Goal: Task Accomplishment & Management: Use online tool/utility

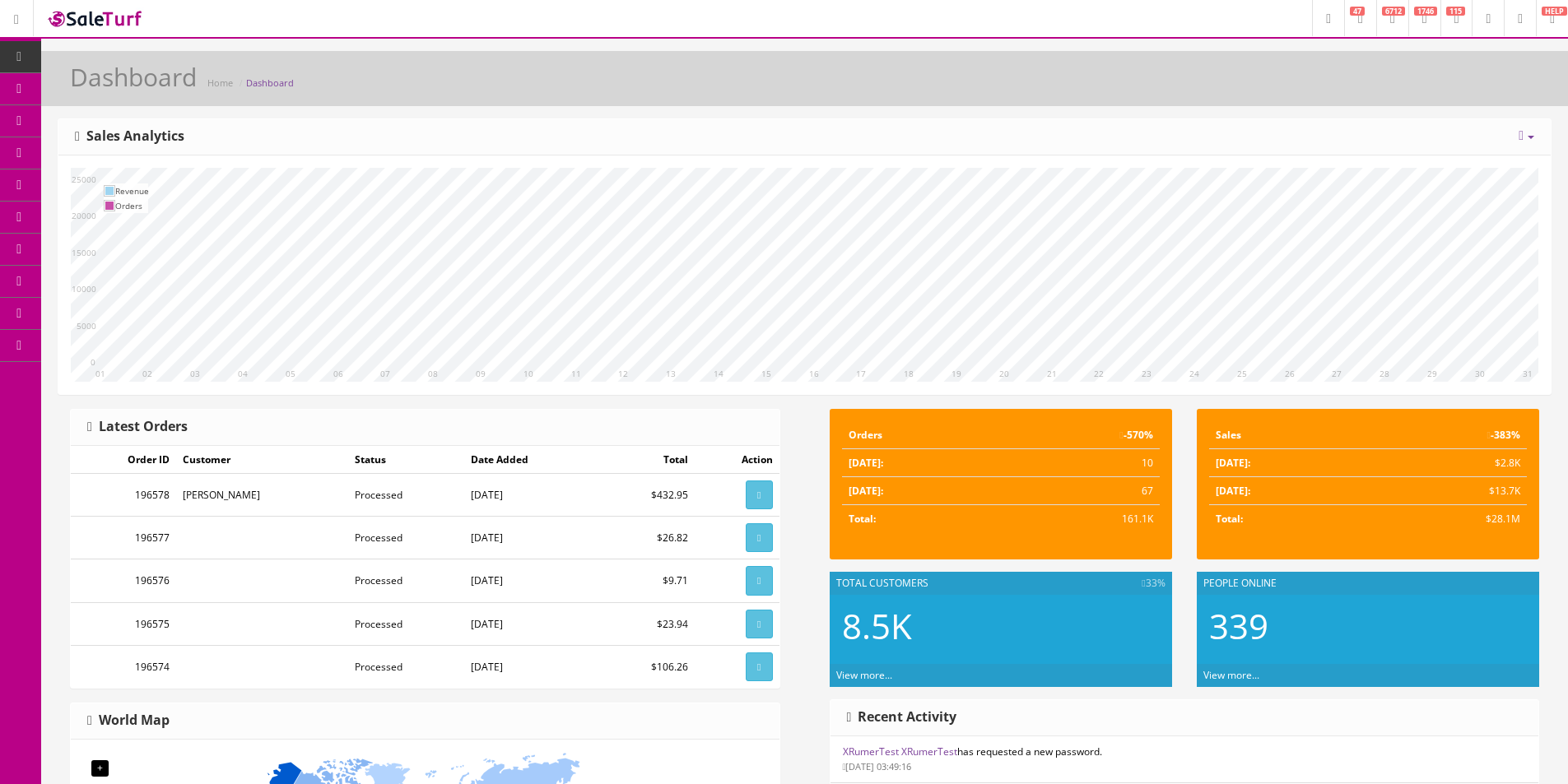
click at [1142, 153] on div "Today Week Month Year Year over Year Last Year over Prior Year Sales Analytics" at bounding box center [804, 137] width 1492 height 36
drag, startPoint x: 1142, startPoint y: 153, endPoint x: 1165, endPoint y: 130, distance: 32.5
click at [1165, 130] on div "Today Week Month Year Year over Year Last Year over Prior Year Sales Analytics" at bounding box center [804, 137] width 1492 height 36
drag, startPoint x: 1165, startPoint y: 130, endPoint x: 1232, endPoint y: 142, distance: 68.1
click at [1166, 130] on div "Today Week Month Year Year over Year Last Year over Prior Year Sales Analytics" at bounding box center [804, 137] width 1492 height 36
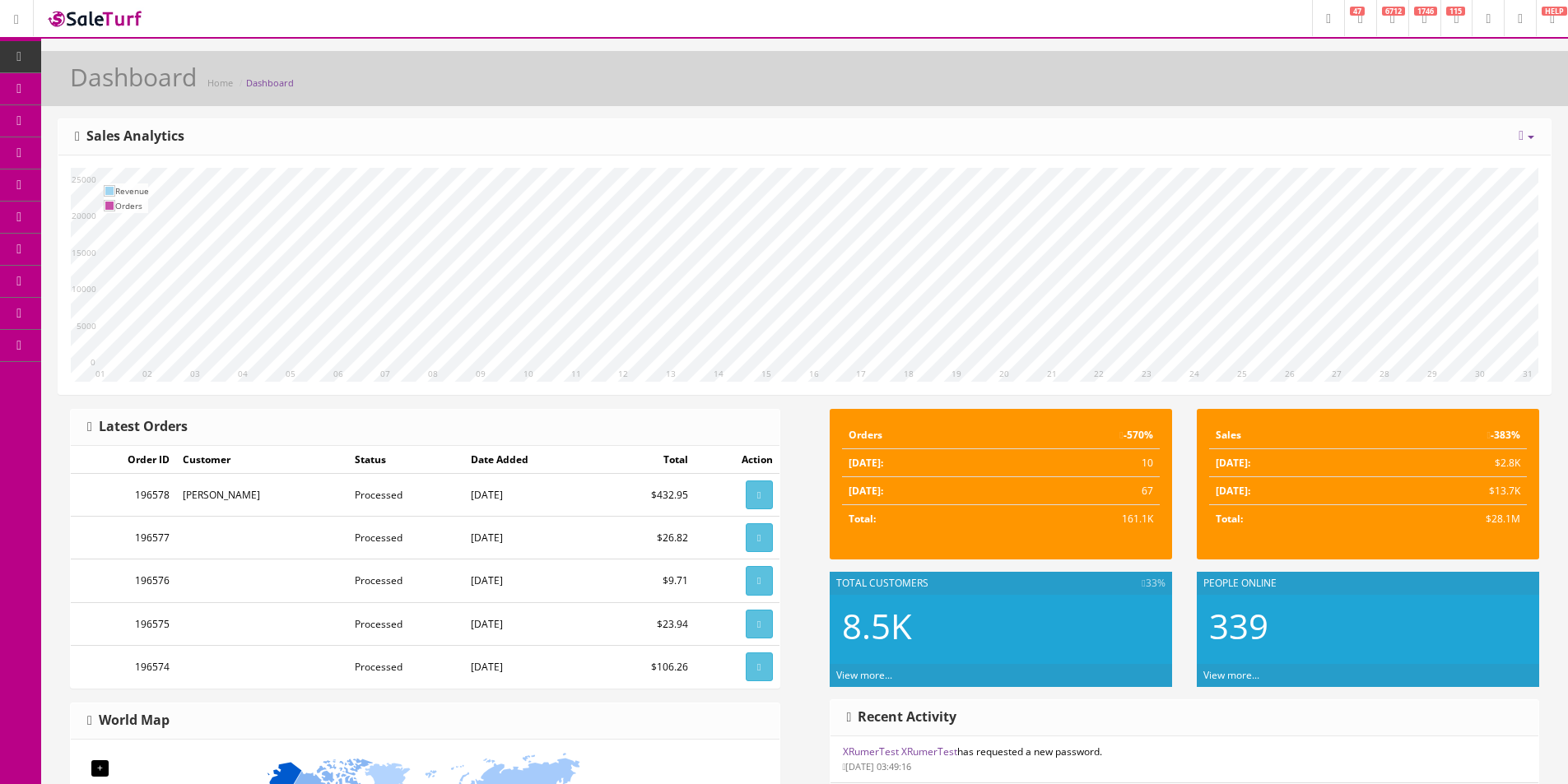
click at [1271, 162] on div "10 11 12 13 14 15 16 17 18 19 20 21 22 23 24 25 26 27 28 29 30 31 01 02 03 04 0…" at bounding box center [804, 275] width 1492 height 238
drag, startPoint x: 1271, startPoint y: 162, endPoint x: 1243, endPoint y: 123, distance: 48.0
click at [1243, 123] on div "Today Week Month Year Year over Year Last Year over Prior Year Sales Analytics" at bounding box center [804, 137] width 1492 height 36
click at [1170, 83] on div "Dashboard Home Dashboard" at bounding box center [804, 83] width 1502 height 40
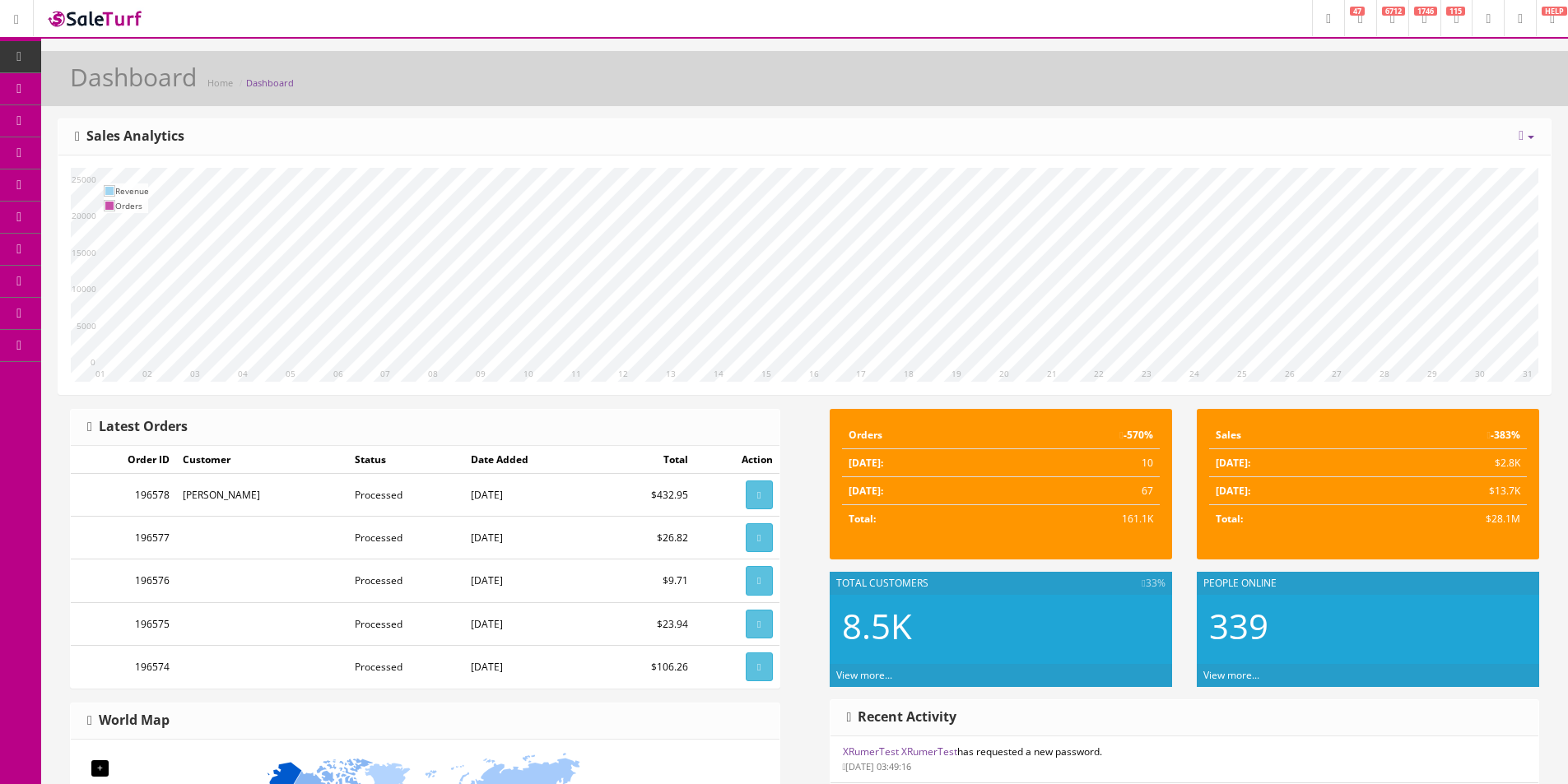
click at [1169, 84] on div "Dashboard Home Dashboard" at bounding box center [804, 83] width 1502 height 40
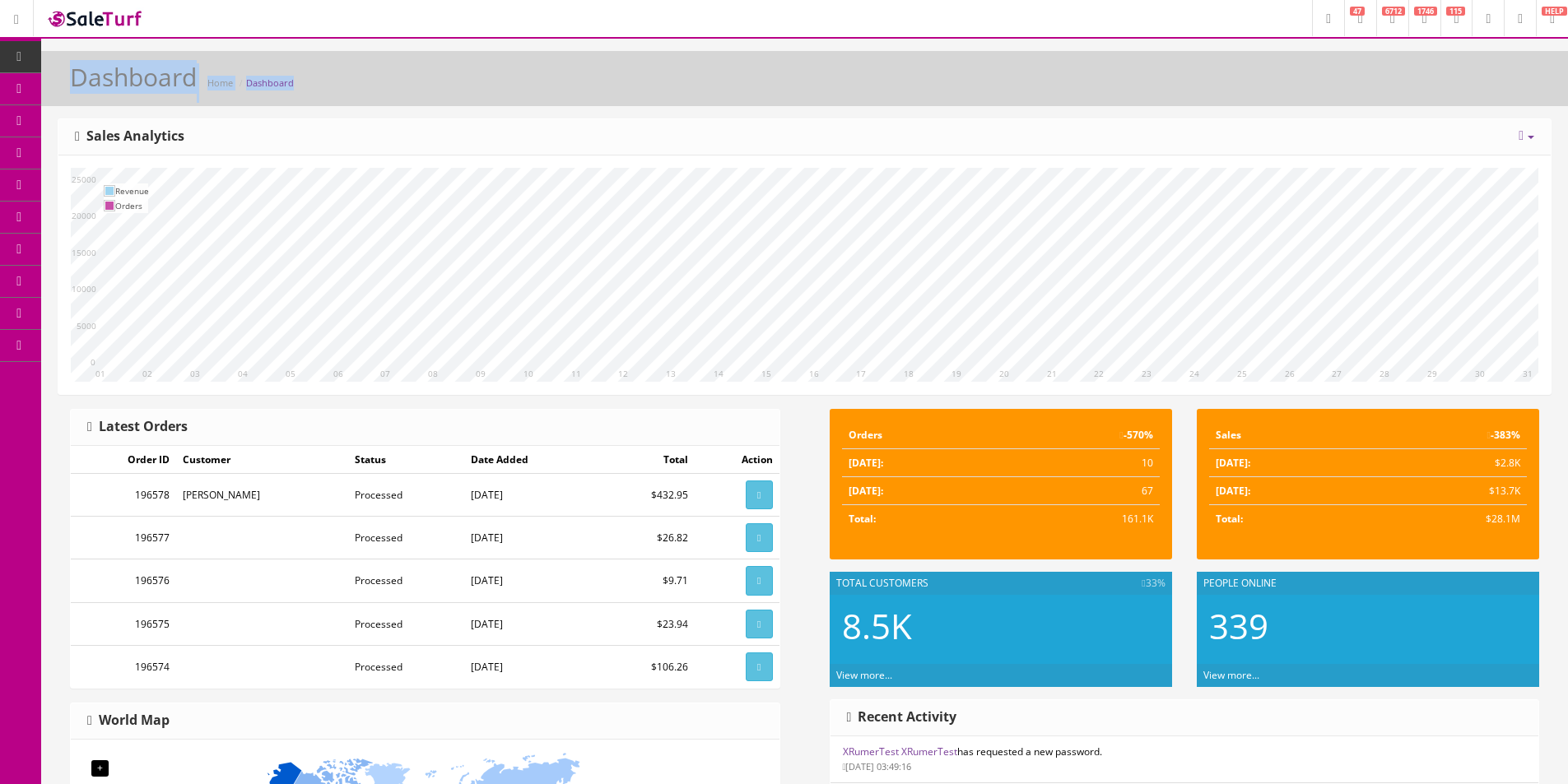
click at [1169, 84] on div "Dashboard Home Dashboard" at bounding box center [804, 83] width 1502 height 40
drag, startPoint x: 1169, startPoint y: 84, endPoint x: 1576, endPoint y: 168, distance: 415.6
click at [1178, 86] on div "Dashboard Home Dashboard" at bounding box center [804, 83] width 1502 height 40
click at [1227, 105] on div "Dashboard Home Dashboard" at bounding box center [805, 78] width 1527 height 55
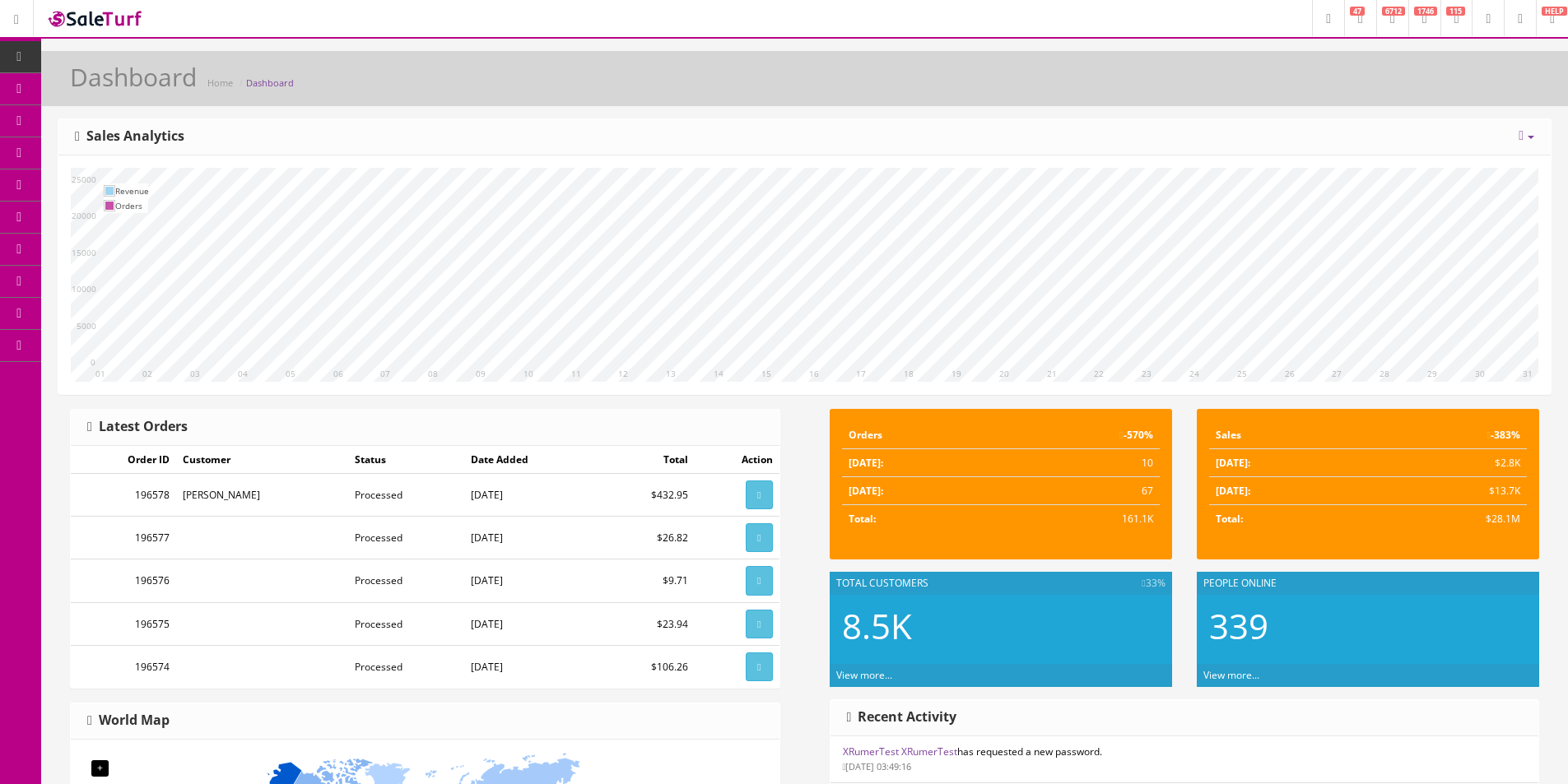
click at [104, 180] on link "Order List" at bounding box center [128, 186] width 172 height 32
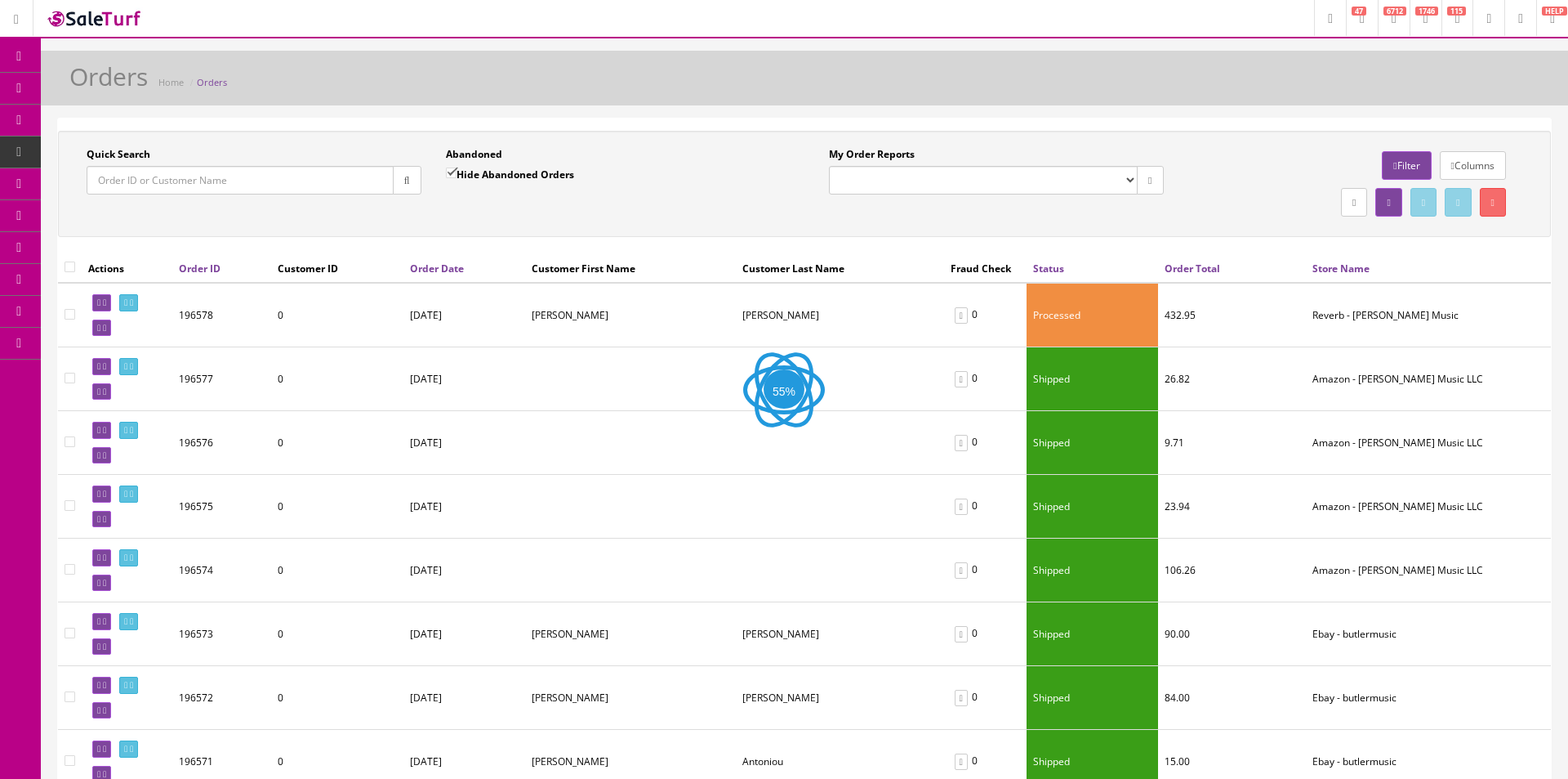
click at [274, 184] on input "Quick Search" at bounding box center [240, 180] width 307 height 29
click at [268, 183] on input "Quick Search" at bounding box center [240, 180] width 307 height 29
click at [268, 184] on input "Quick Search" at bounding box center [238, 180] width 304 height 29
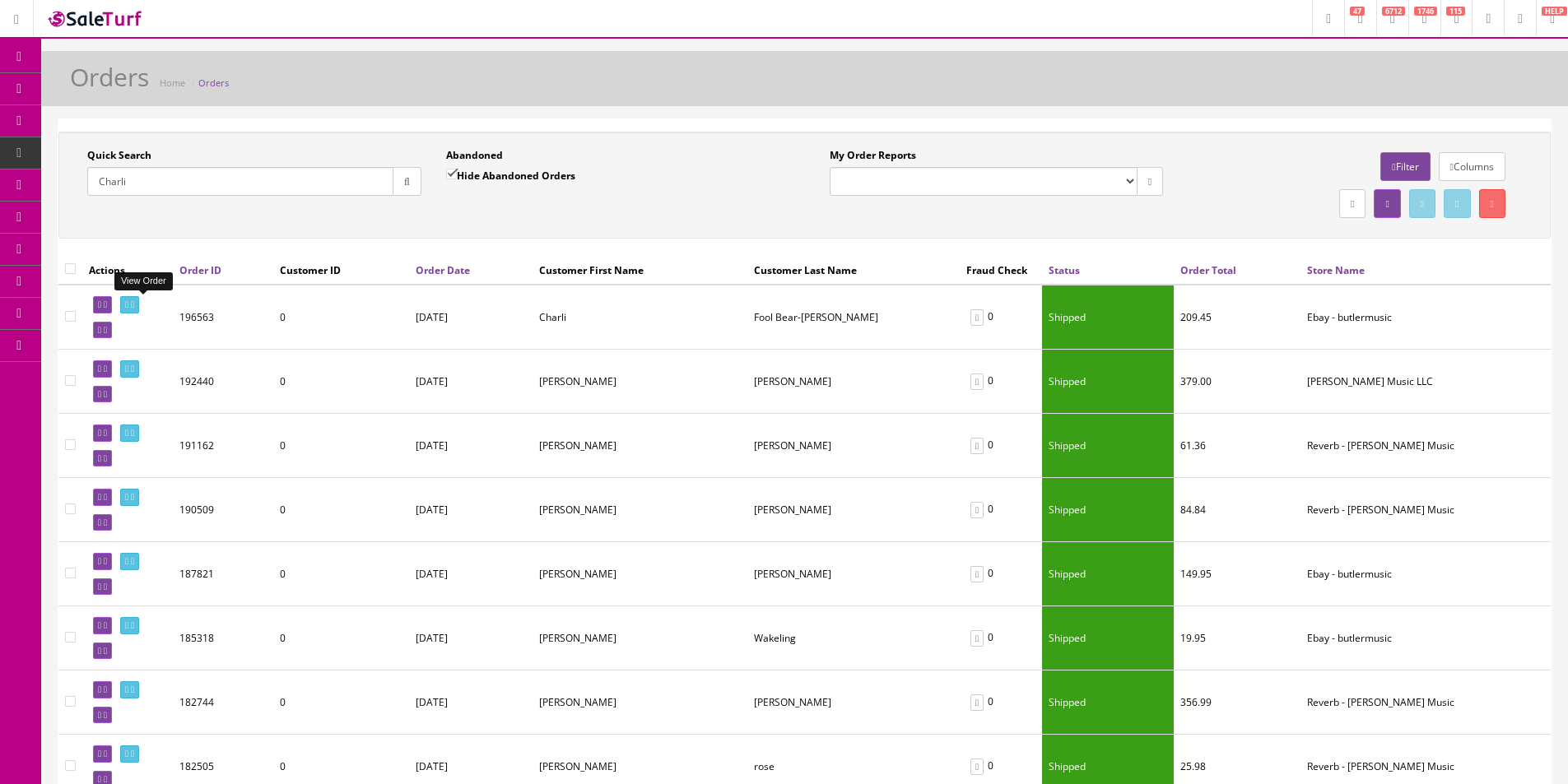
type input "Charli"
click at [134, 302] on icon at bounding box center [133, 304] width 3 height 9
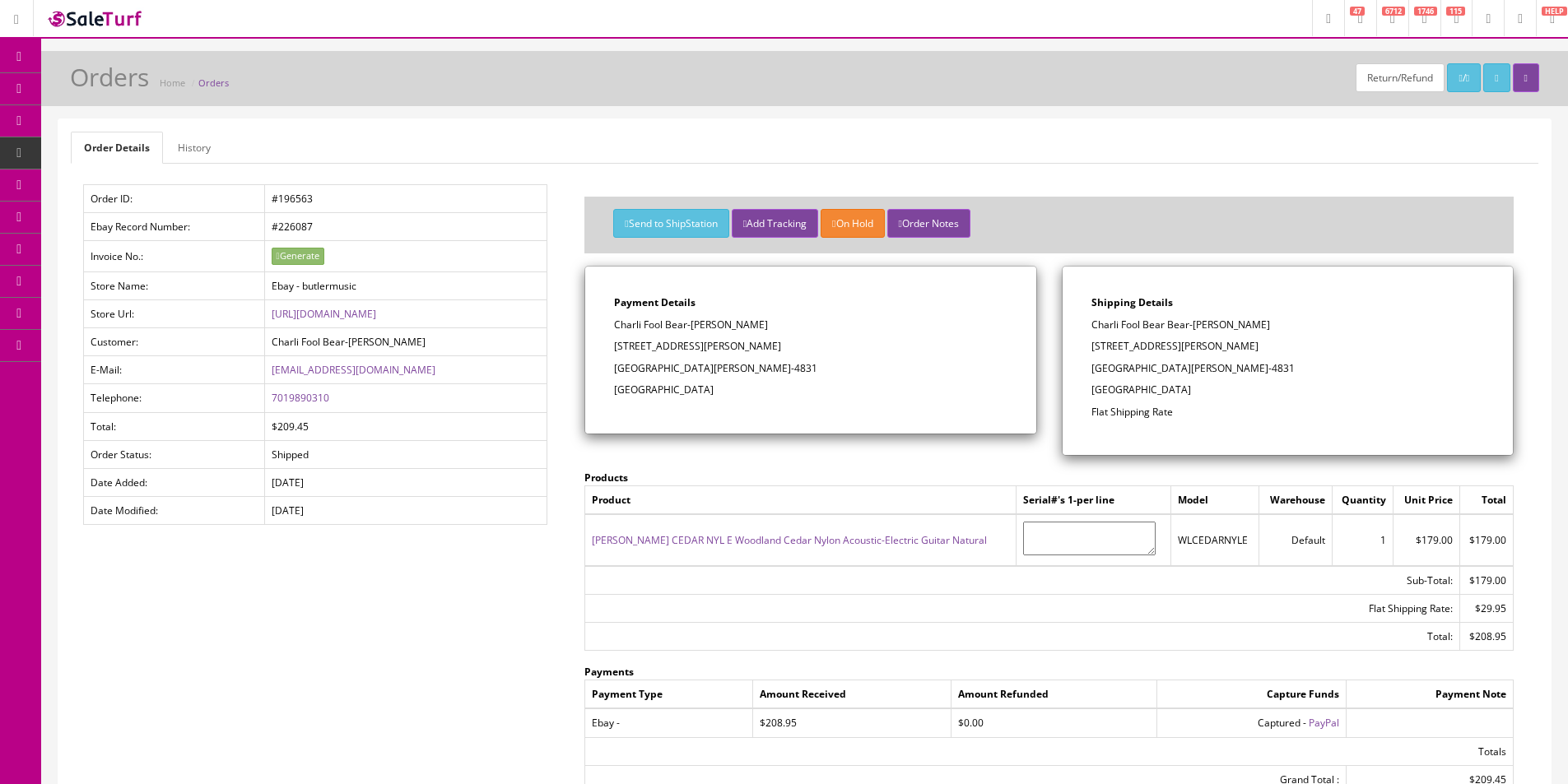
click at [1164, 196] on div "Send to ShipStation Add Tracking On Hold Order Notes" at bounding box center [1049, 225] width 953 height 81
click at [192, 141] on link "History" at bounding box center [194, 148] width 59 height 32
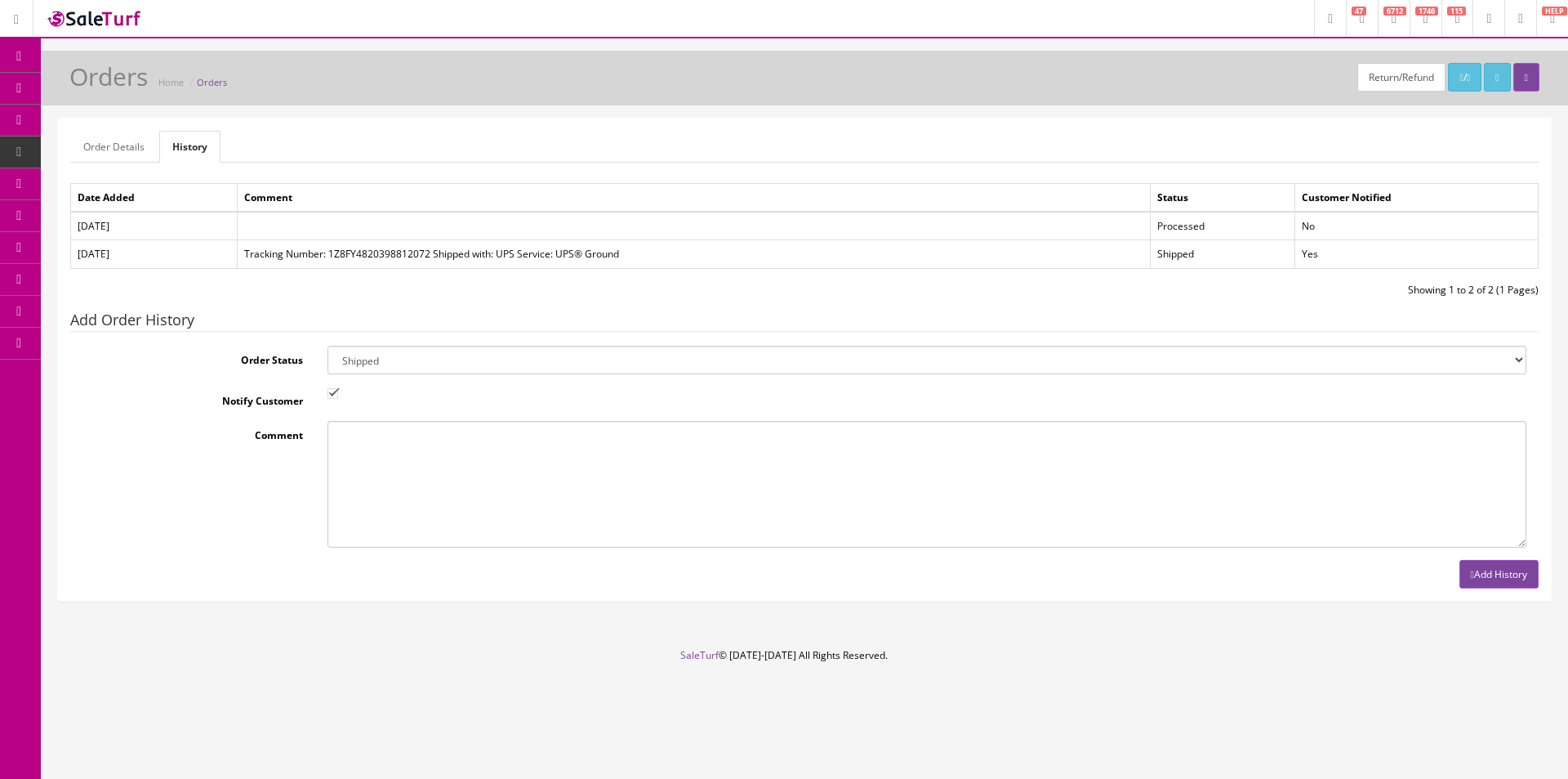
click at [352, 358] on select "Amazon Cart Awaiting Product Canceled Canceled Reversal Cart Chargeback Complet…" at bounding box center [926, 360] width 1199 height 29
select select "7"
click at [353, 357] on select "Amazon Cart Awaiting Product Canceled Canceled Reversal Cart Chargeback Complet…" at bounding box center [926, 360] width 1199 height 29
click at [334, 395] on input "Notify Customer" at bounding box center [332, 393] width 11 height 11
checkbox input "false"
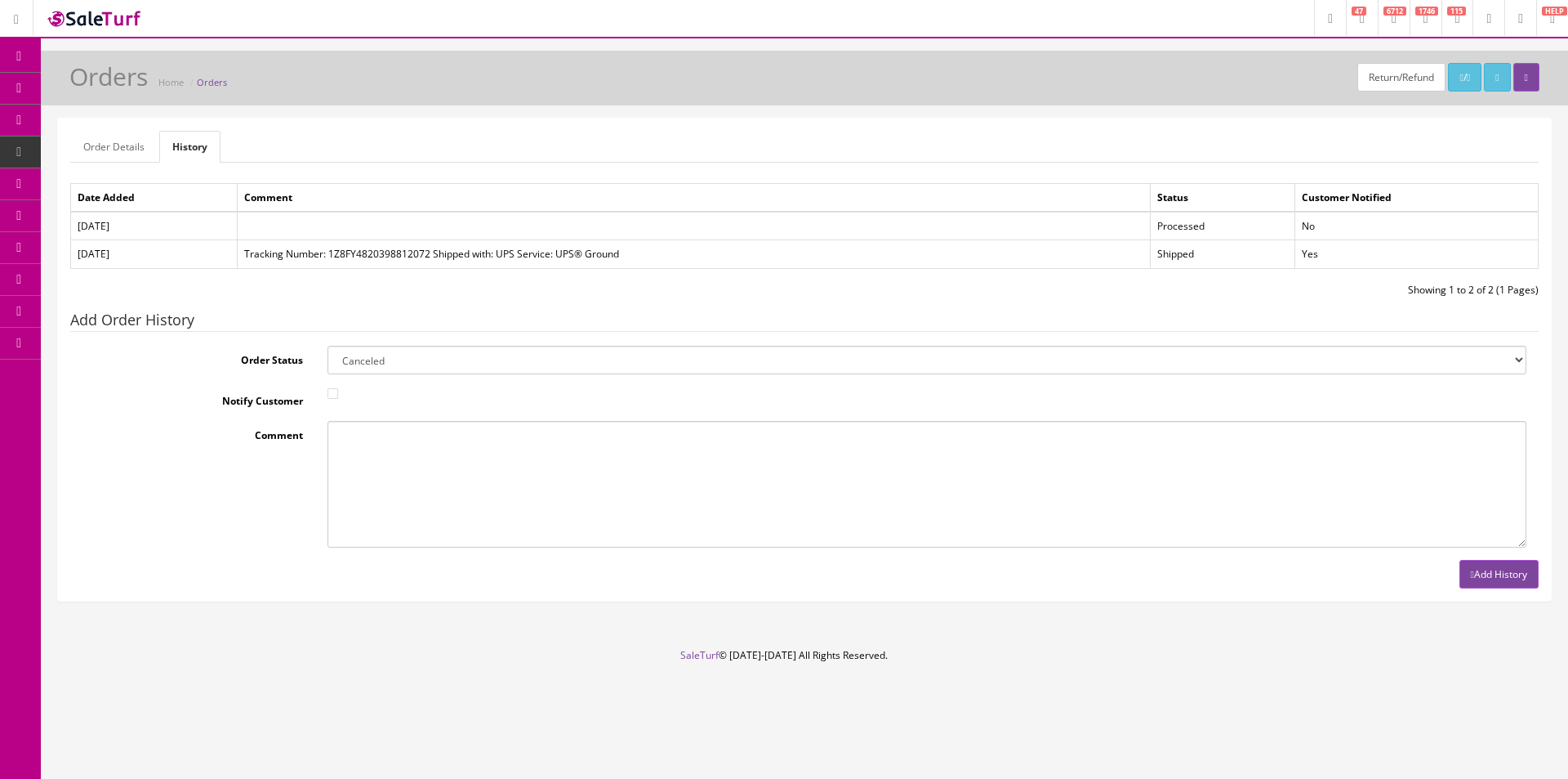
click at [1460, 574] on button "Add History" at bounding box center [1499, 574] width 79 height 29
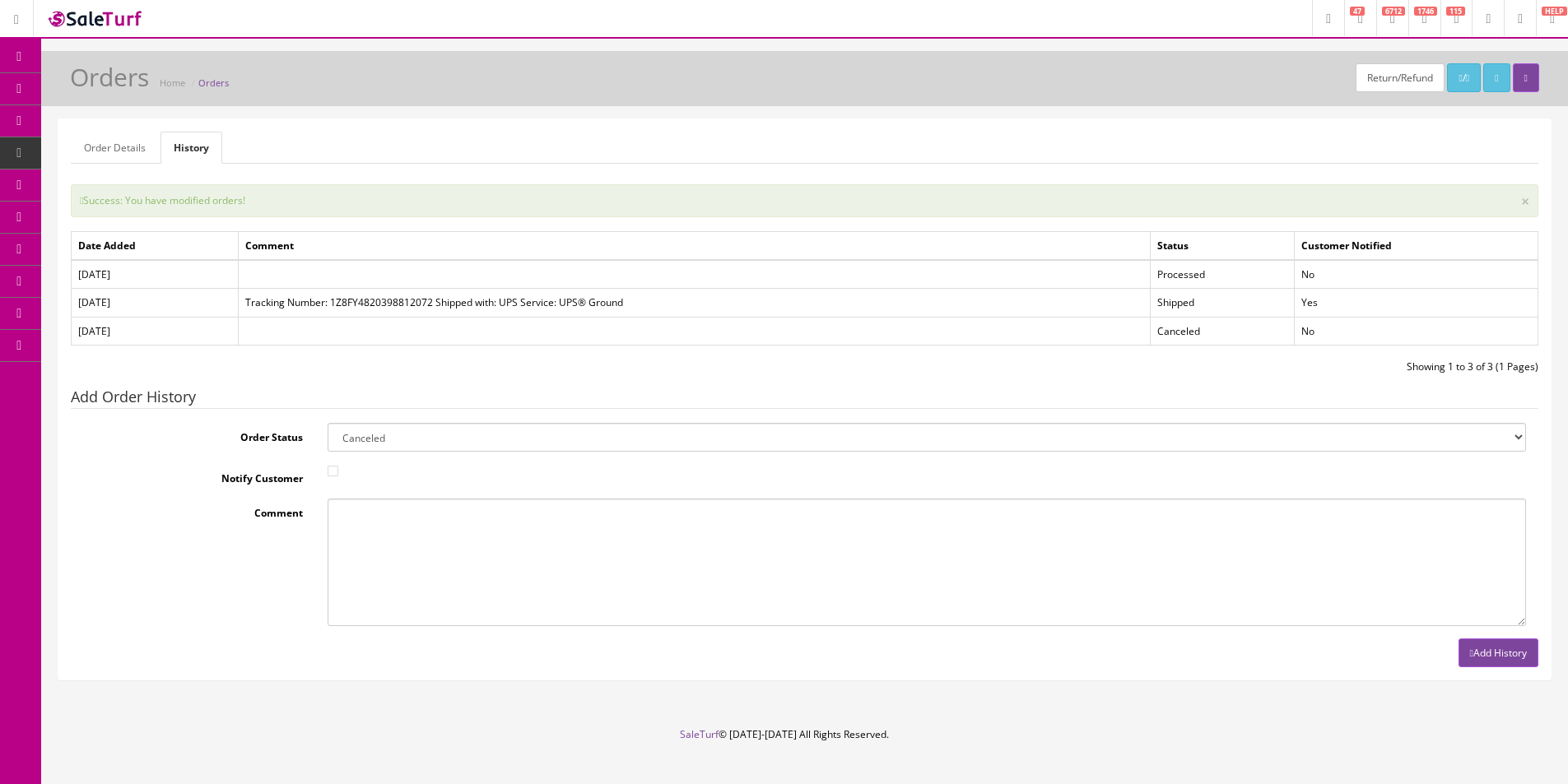
drag, startPoint x: 85, startPoint y: 169, endPoint x: 88, endPoint y: 177, distance: 8.5
click at [85, 169] on link "POS Console" at bounding box center [128, 154] width 172 height 32
click at [90, 181] on icon at bounding box center [95, 184] width 17 height 14
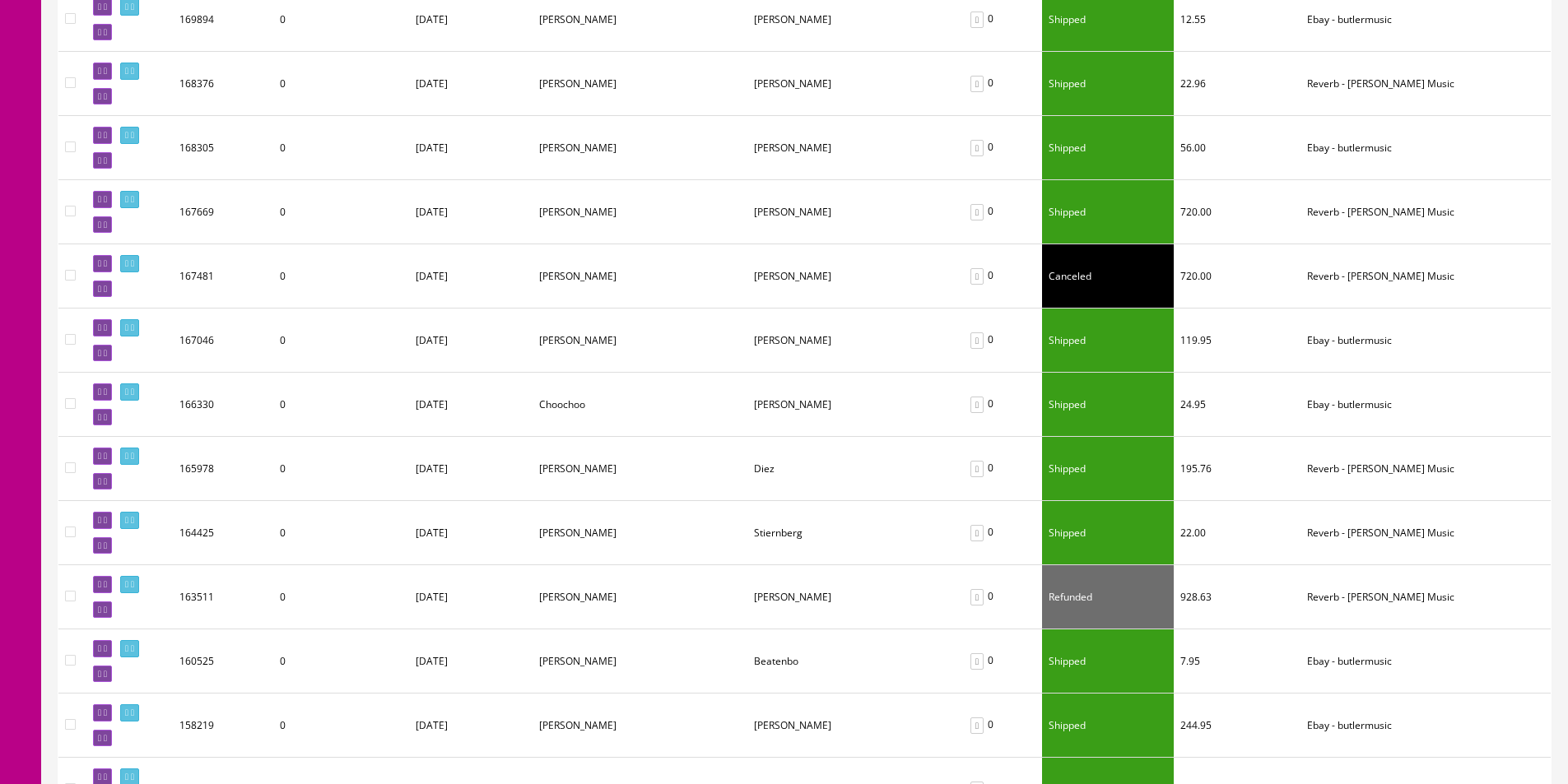
scroll to position [1152, 0]
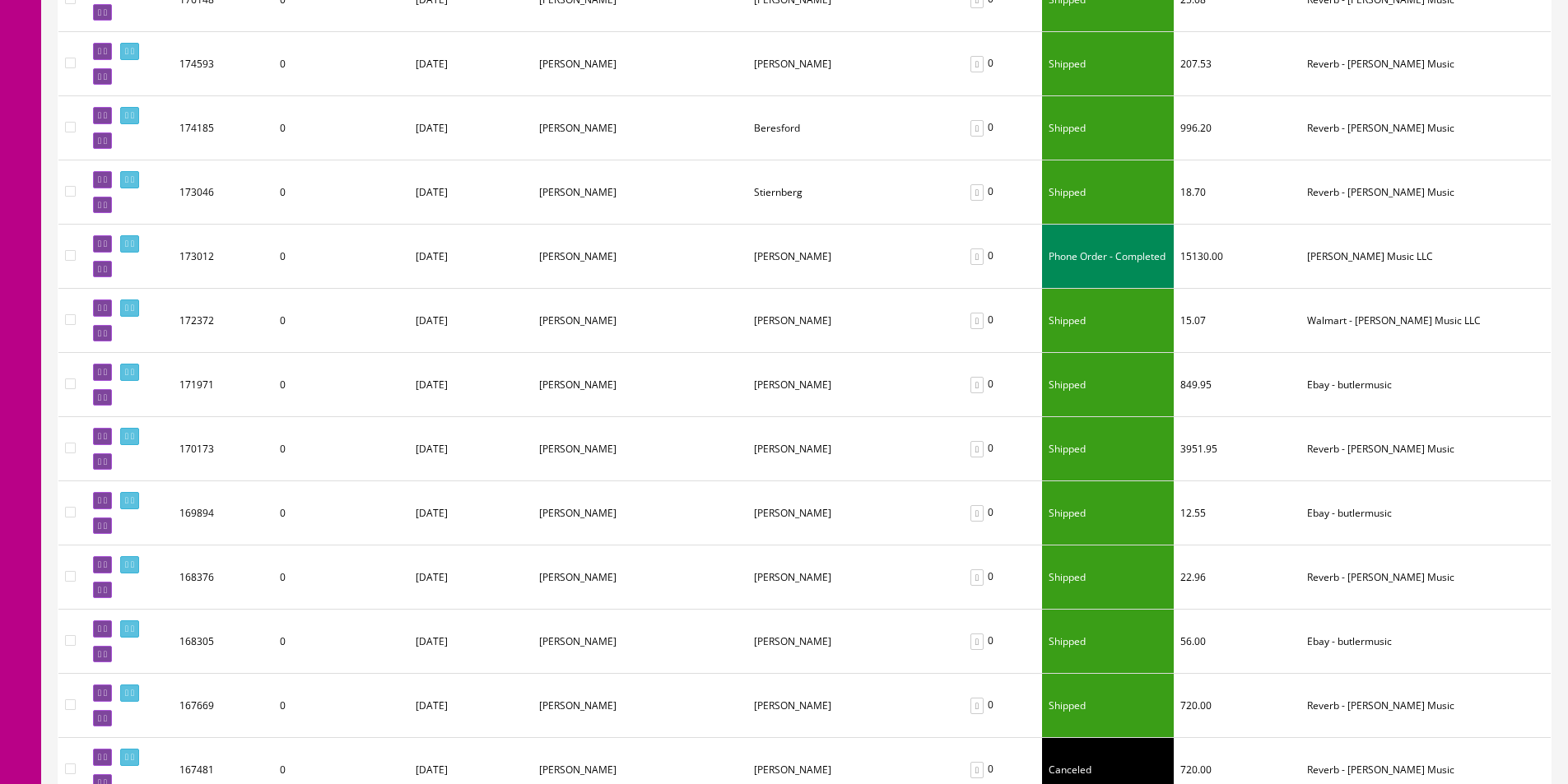
click at [372, 268] on td "0" at bounding box center [341, 257] width 136 height 64
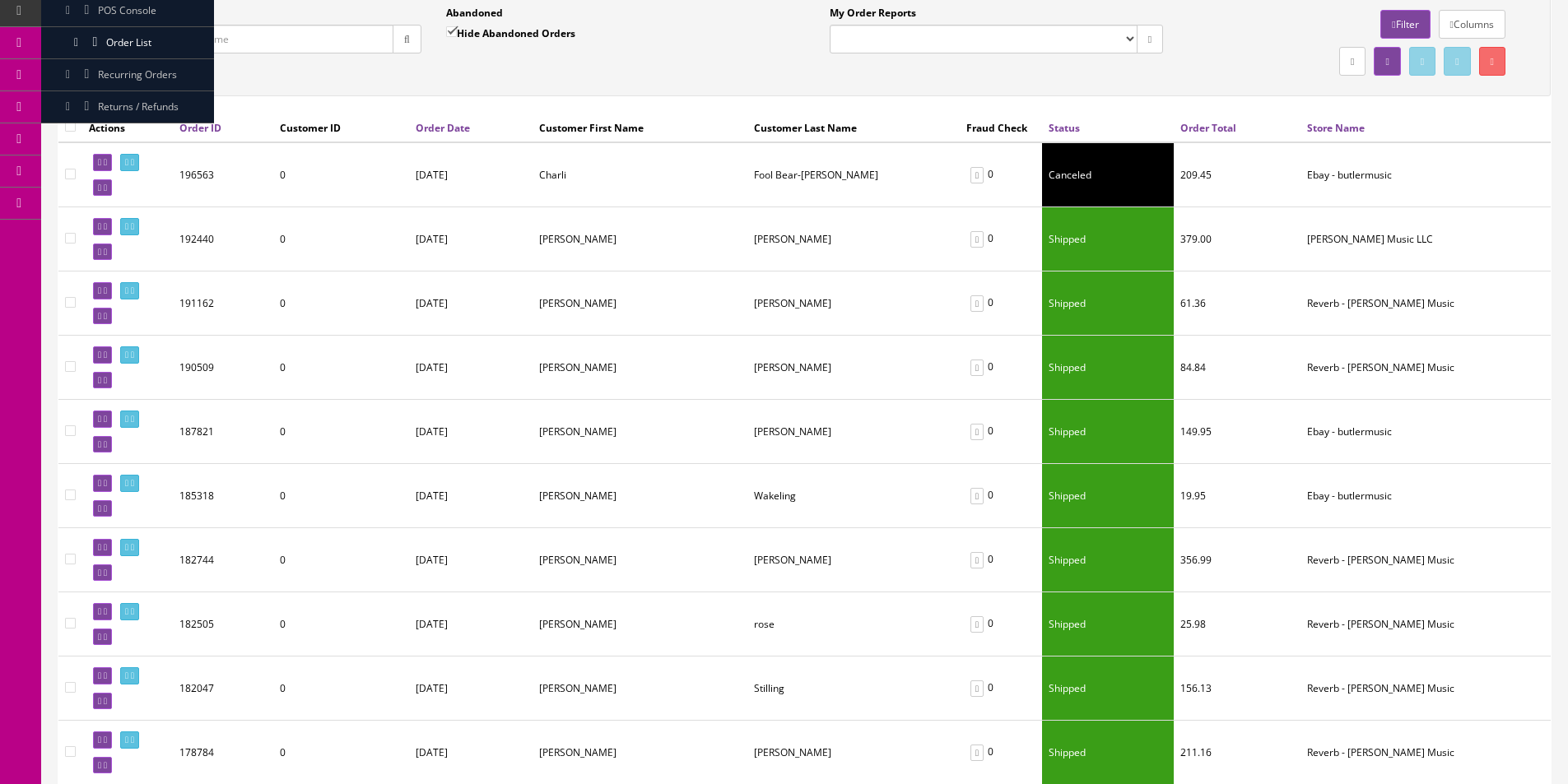
scroll to position [0, 0]
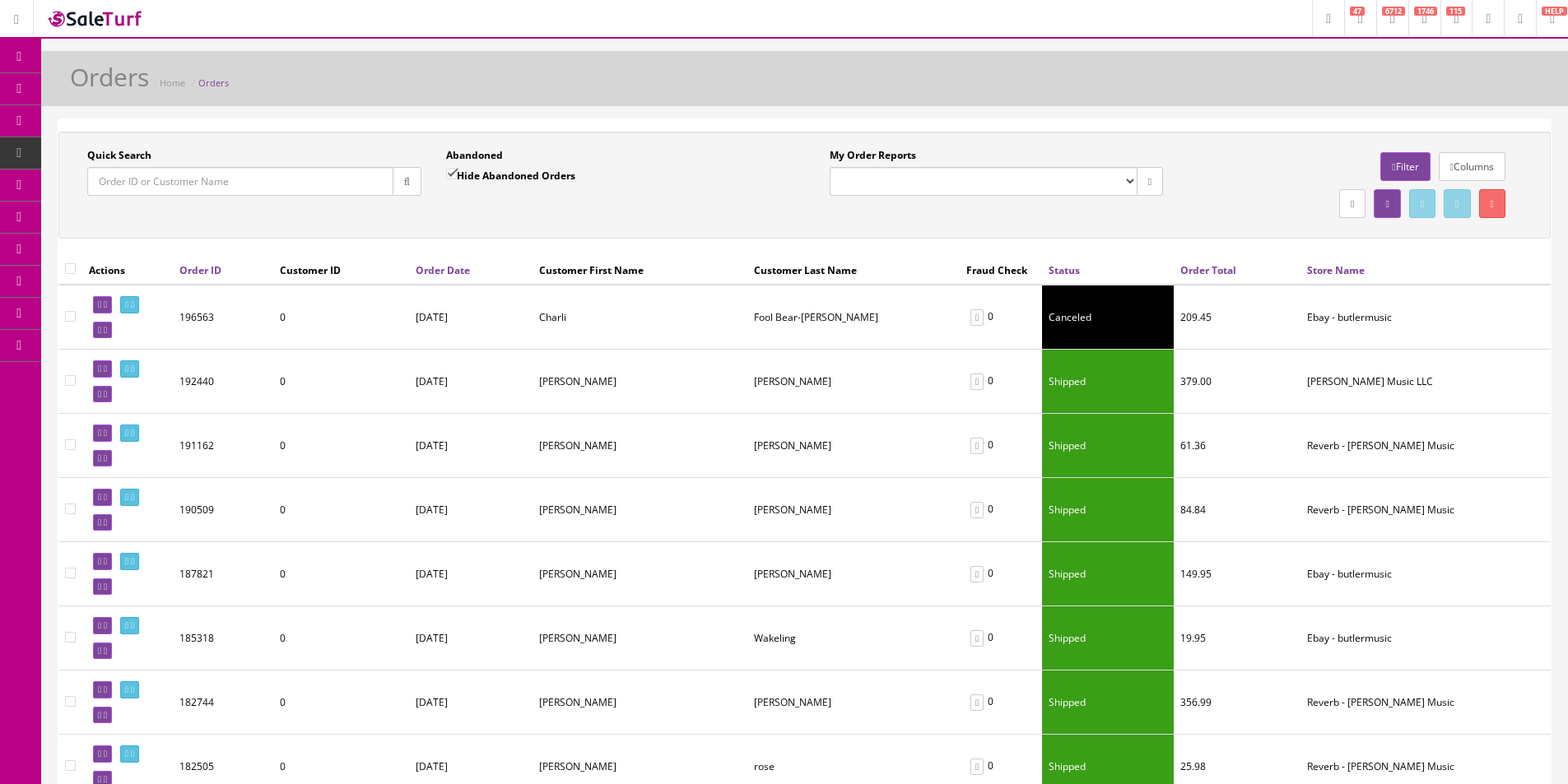
click at [104, 90] on link "Products" at bounding box center [128, 90] width 172 height 32
click at [642, 92] on div "Orders Home Orders" at bounding box center [804, 83] width 1502 height 40
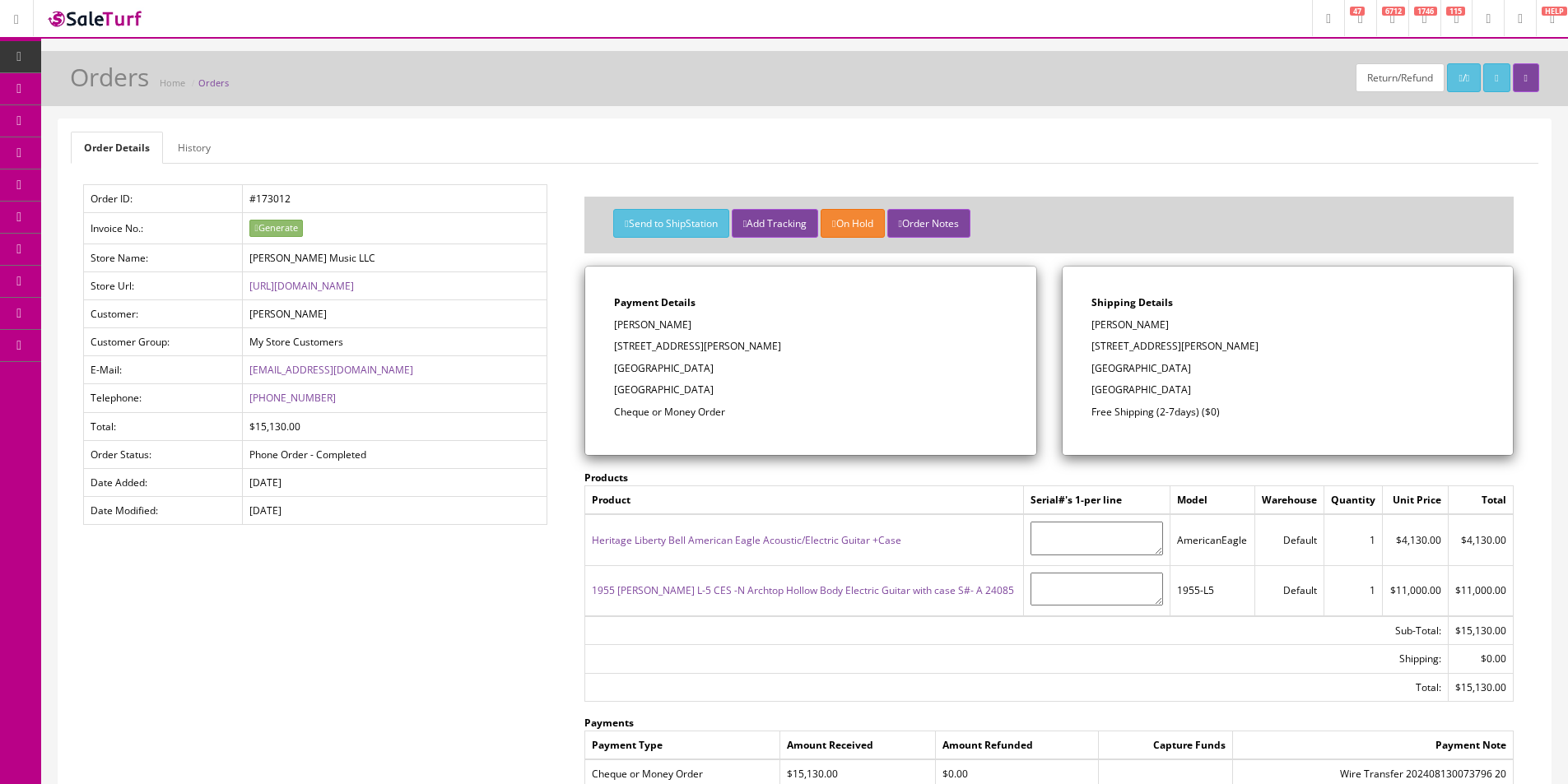
drag, startPoint x: 167, startPoint y: 185, endPoint x: 190, endPoint y: 187, distance: 23.1
click at [167, 186] on link "Order List" at bounding box center [128, 186] width 172 height 32
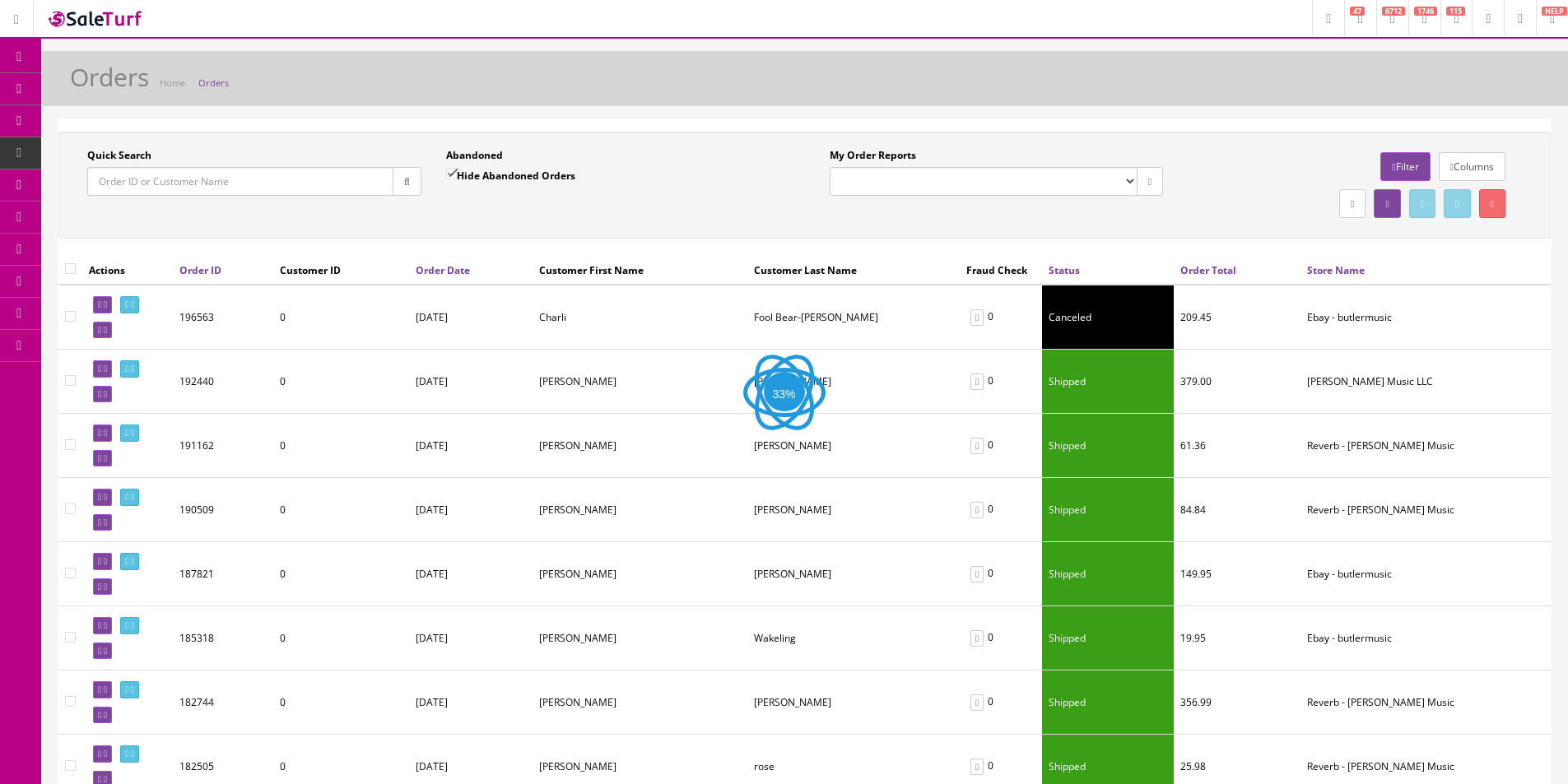
click at [669, 144] on div "Quick Search Date From Abandoned Hide Abandoned Orders Date To My Order Reports…" at bounding box center [804, 185] width 1492 height 107
click at [405, 185] on icon "button" at bounding box center [407, 182] width 6 height 10
click at [649, 213] on div "Quick Search Date From Abandoned Hide Abandoned Orders Date To My Order Reports…" at bounding box center [804, 185] width 1483 height 74
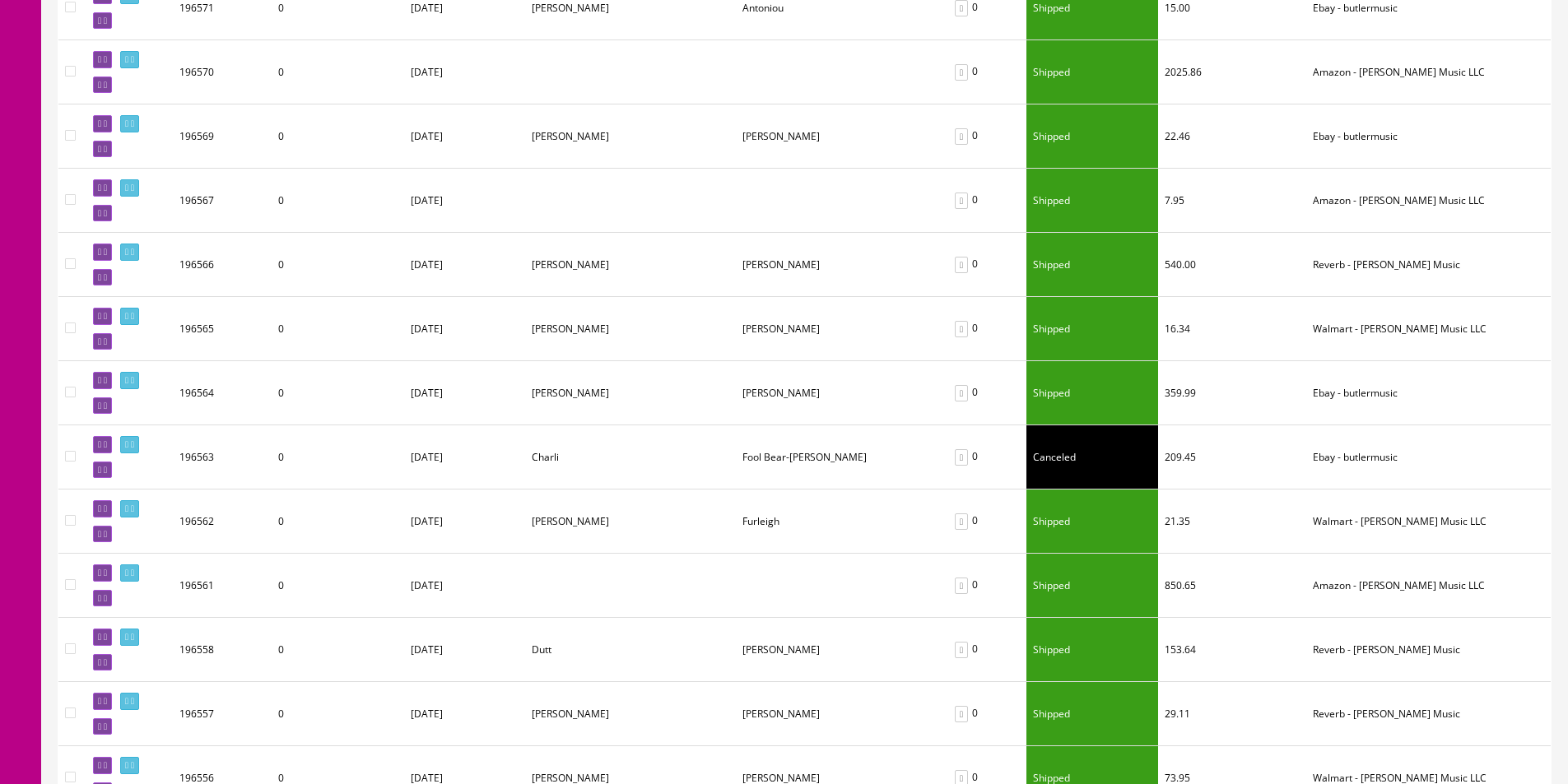
scroll to position [1398, 0]
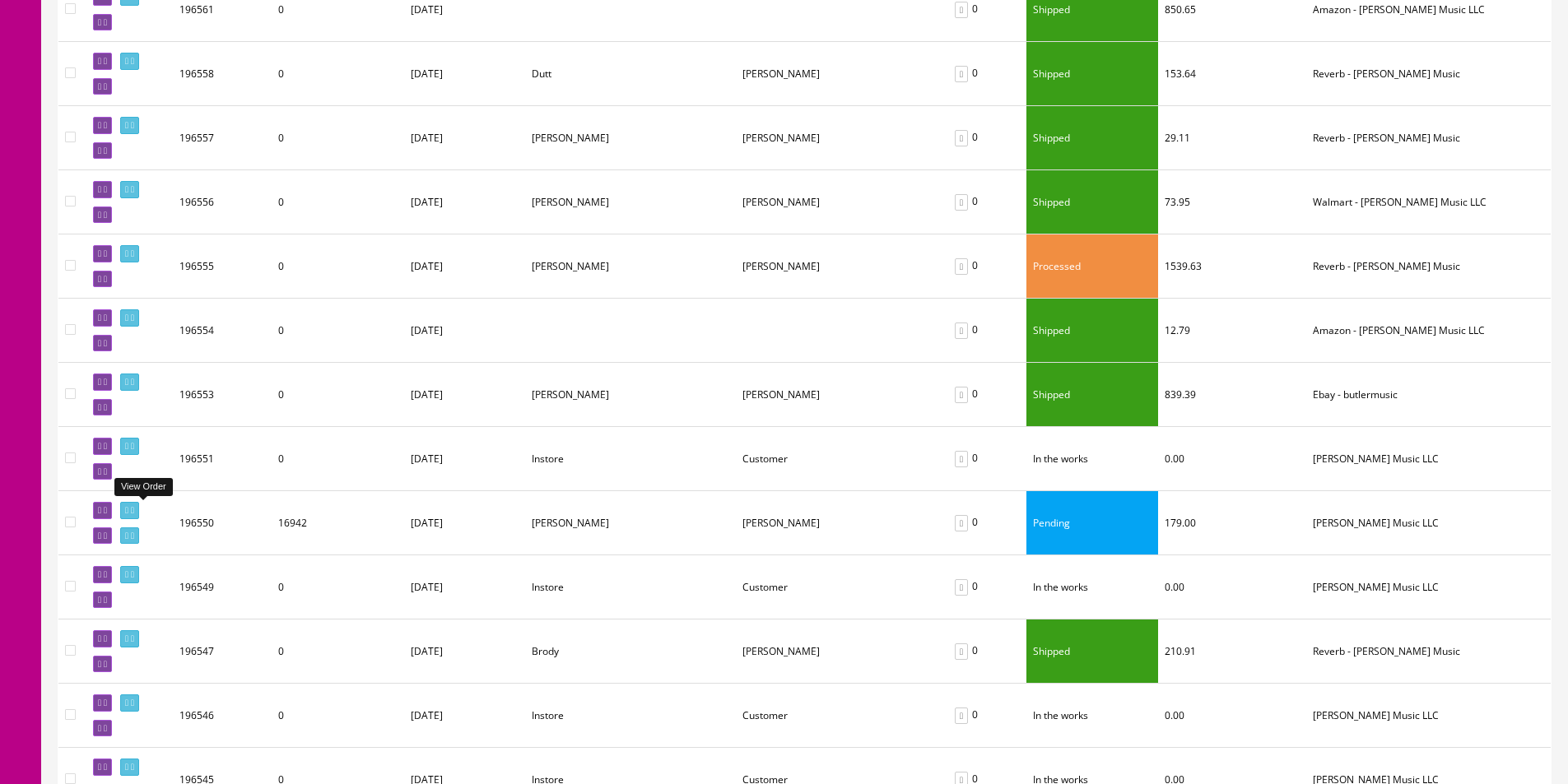
click at [134, 506] on icon at bounding box center [133, 510] width 3 height 9
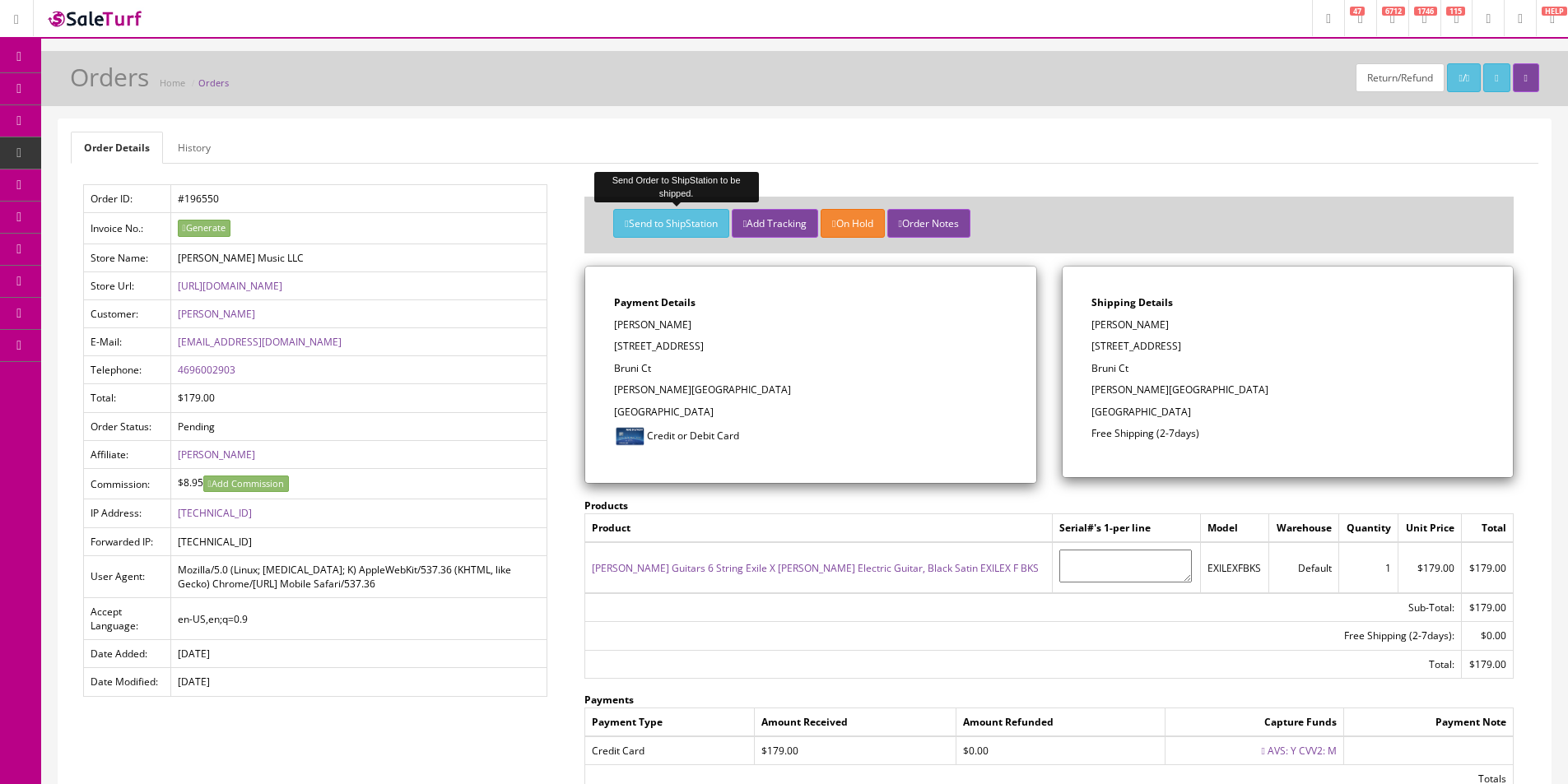
click at [663, 225] on button "Send to ShipStation" at bounding box center [670, 223] width 115 height 29
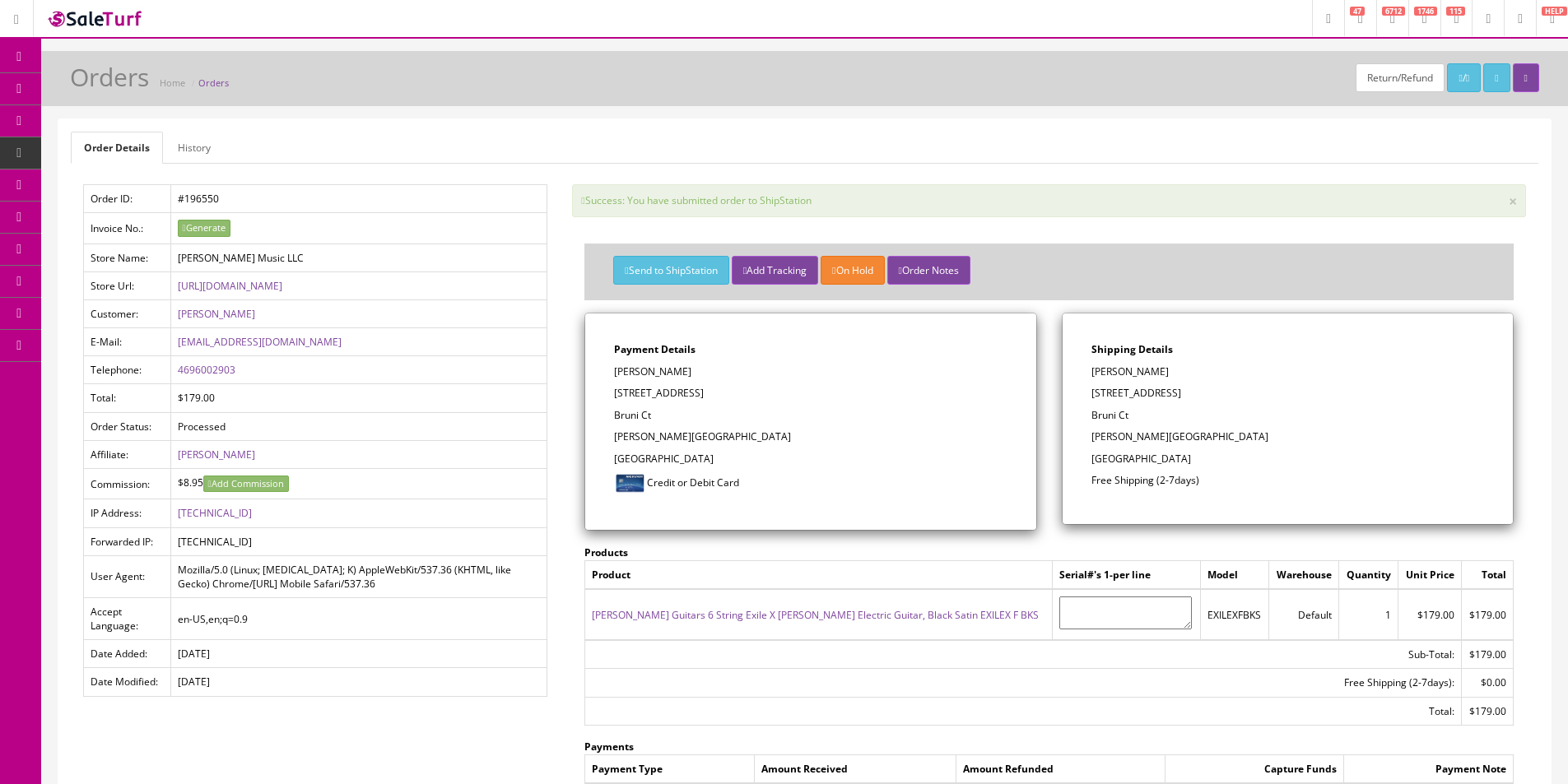
drag, startPoint x: 773, startPoint y: 128, endPoint x: 668, endPoint y: 105, distance: 107.5
click at [773, 130] on div "Order Details History Order ID: #196550 Invoice No.: Generate Store Name: Butle…" at bounding box center [804, 535] width 1492 height 831
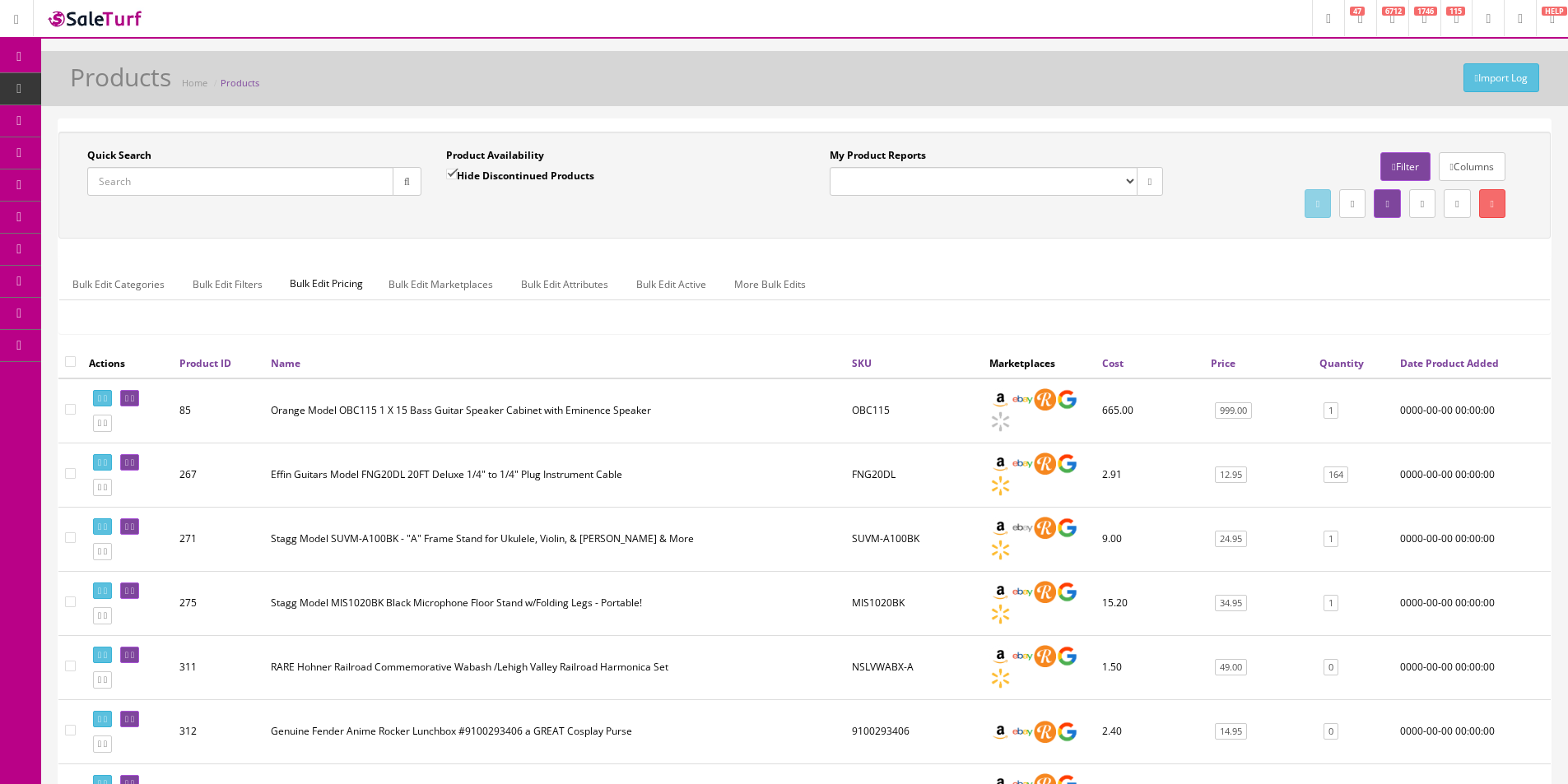
click at [1184, 252] on div "Quick Search Date From Product Availability Hide Discontinued Products Date To …" at bounding box center [804, 240] width 1492 height 216
click at [1184, 251] on div "Quick Search Date From Product Availability Hide Discontinued Products Date To …" at bounding box center [804, 240] width 1492 height 216
click at [158, 172] on input "Quick Search" at bounding box center [240, 182] width 306 height 29
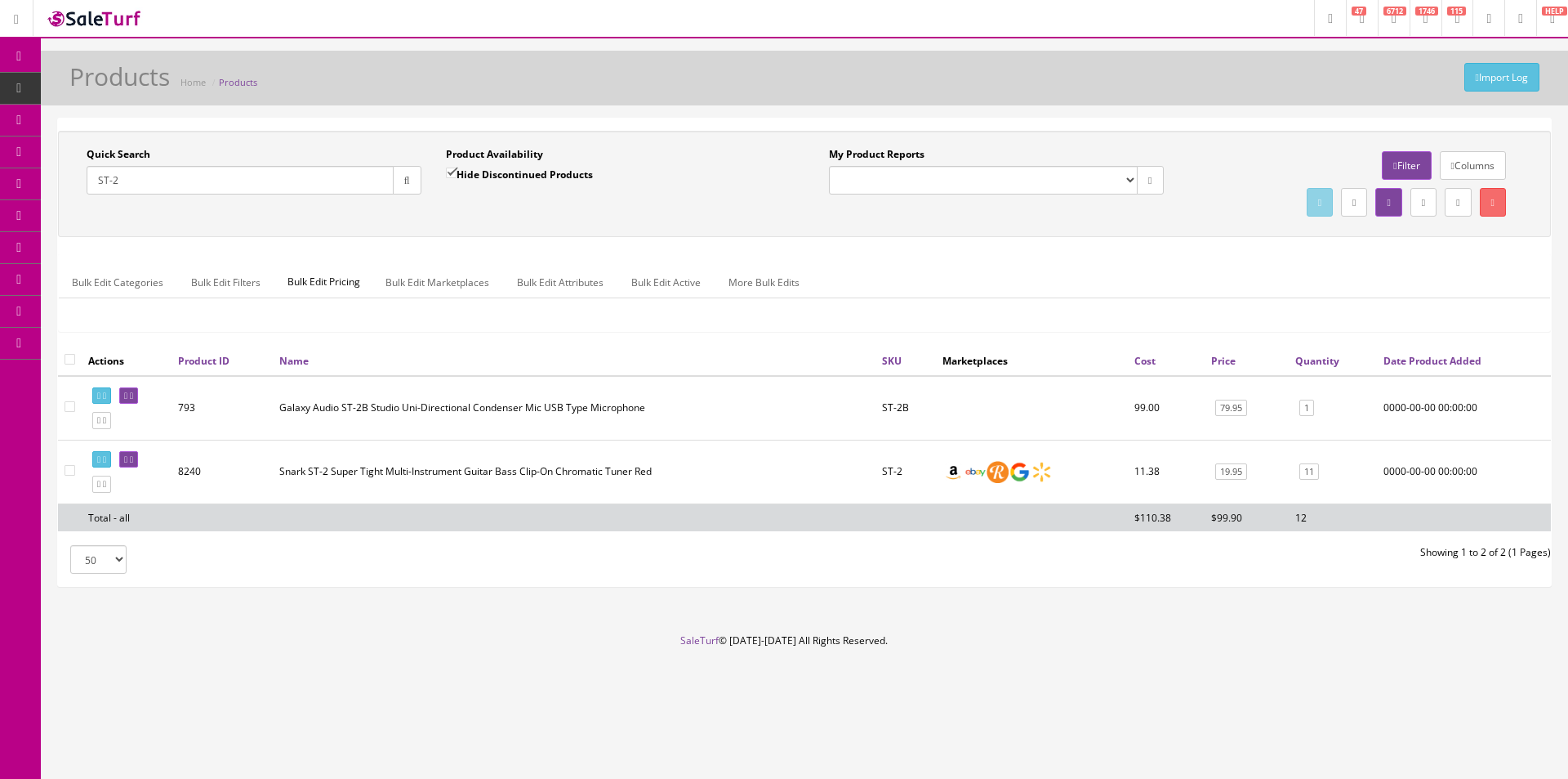
click at [1193, 287] on ul "Bulk Edit Categories Bulk Edit Filters Bulk Edit Pricing Bulk Edit Marketplaces…" at bounding box center [805, 282] width 1492 height 32
click at [193, 186] on input "ST-2" at bounding box center [240, 180] width 307 height 29
click at [193, 184] on input "ST-2" at bounding box center [240, 180] width 307 height 29
click at [193, 186] on input "ST-2" at bounding box center [240, 180] width 307 height 29
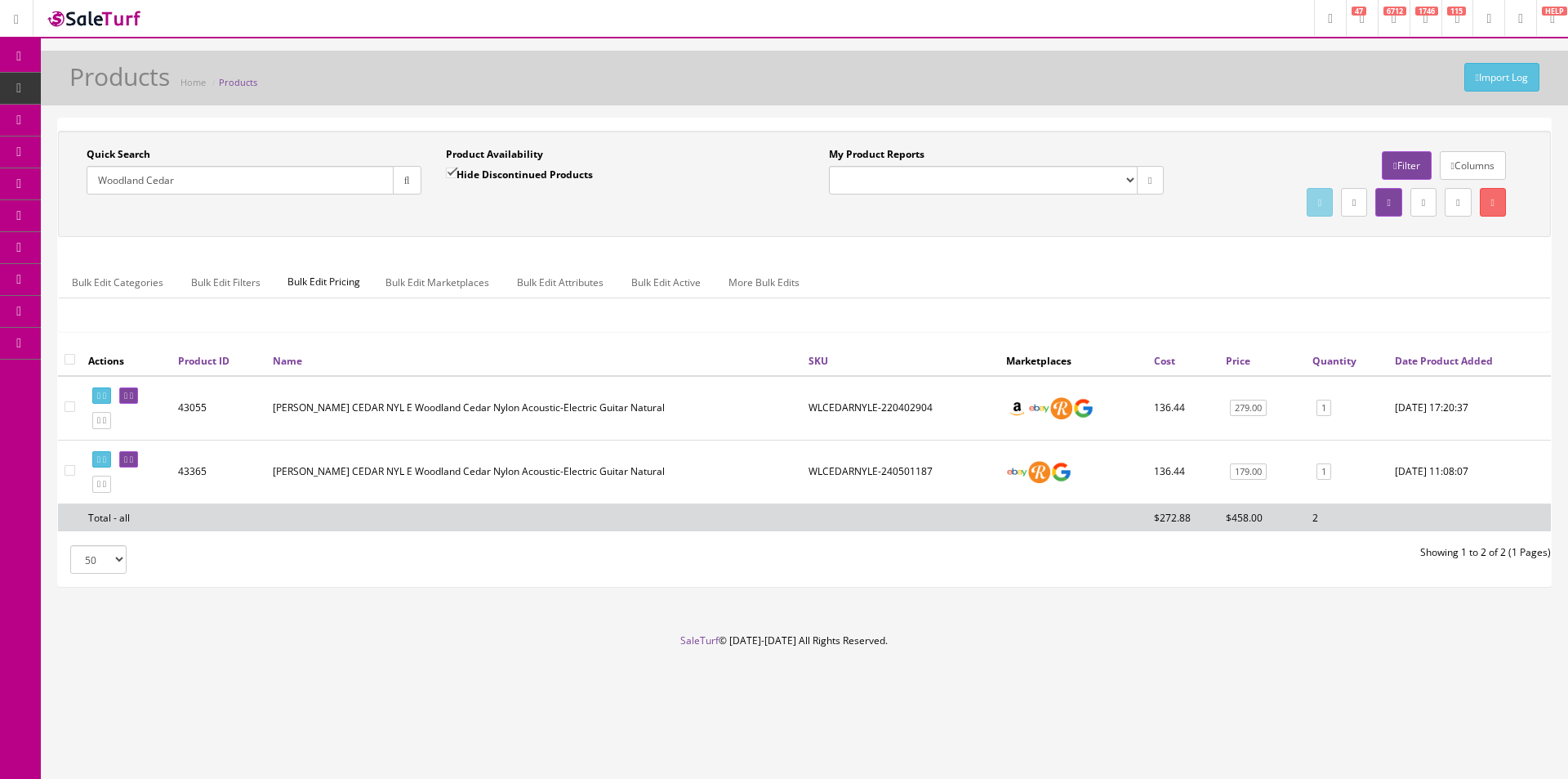
click at [900, 410] on td "WLCEDARNYLE-220402904" at bounding box center [901, 408] width 198 height 65
click at [913, 243] on div "Quick Search Woodland Cedar Date From Product Availability Hide Discontinued Pr…" at bounding box center [805, 238] width 1493 height 215
click at [232, 180] on input "Woodland Cedar" at bounding box center [240, 180] width 307 height 29
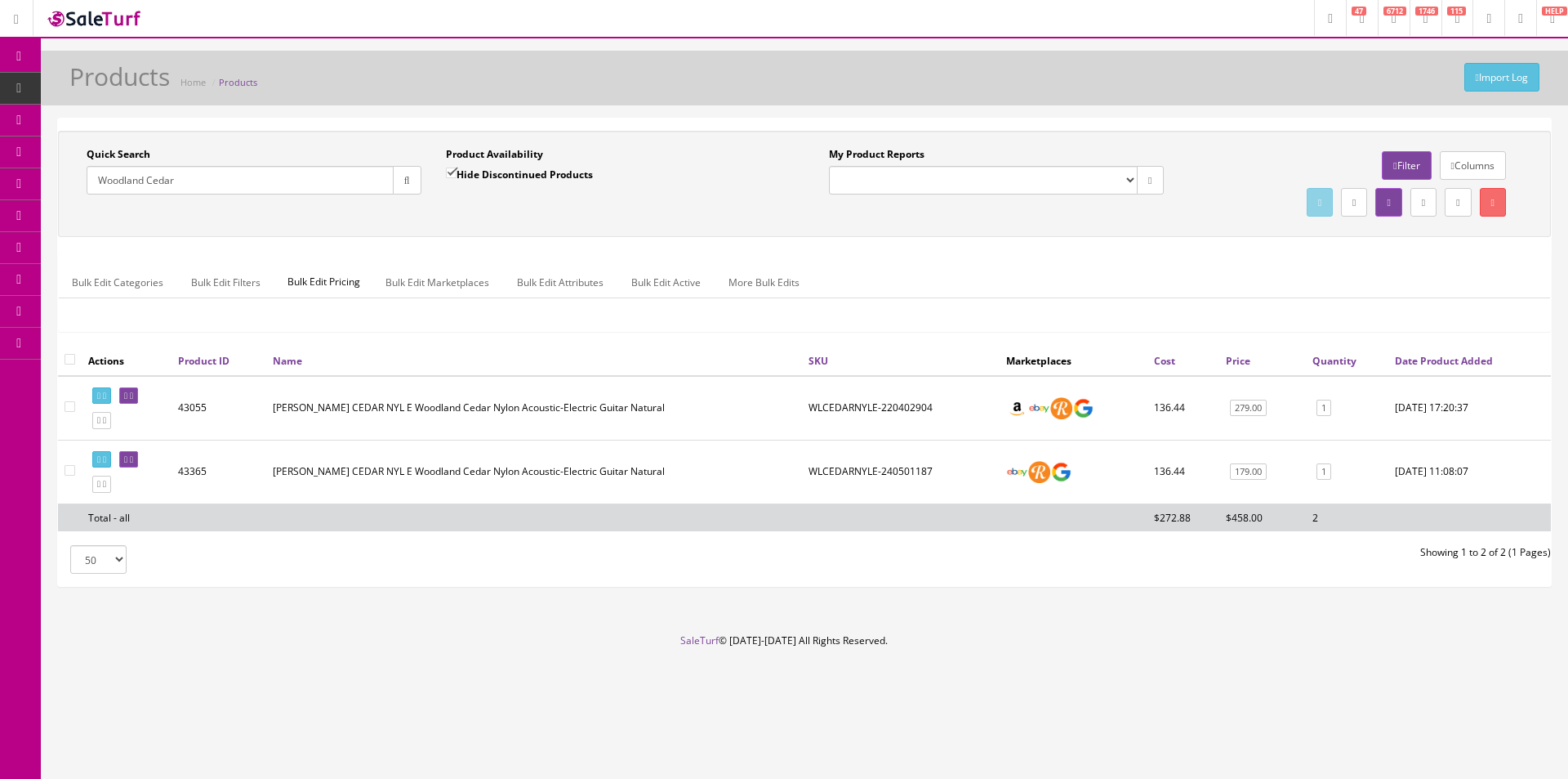
click at [232, 178] on input "Woodland Cedar" at bounding box center [240, 180] width 307 height 29
click at [232, 175] on input "Woodland Cedar" at bounding box center [240, 180] width 307 height 29
type input "bloodline"
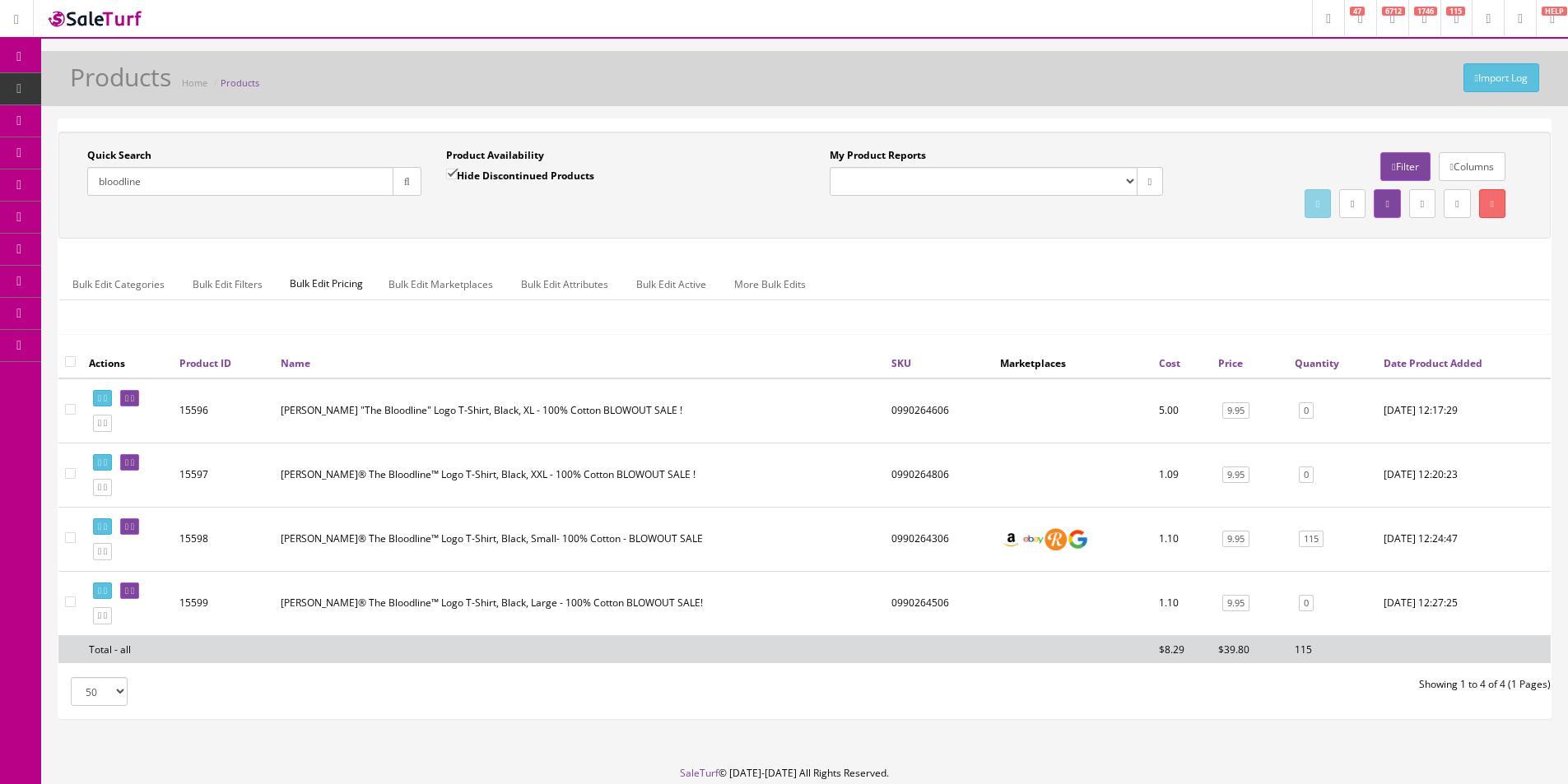
click at [368, 172] on input "bloodline" at bounding box center [240, 182] width 306 height 29
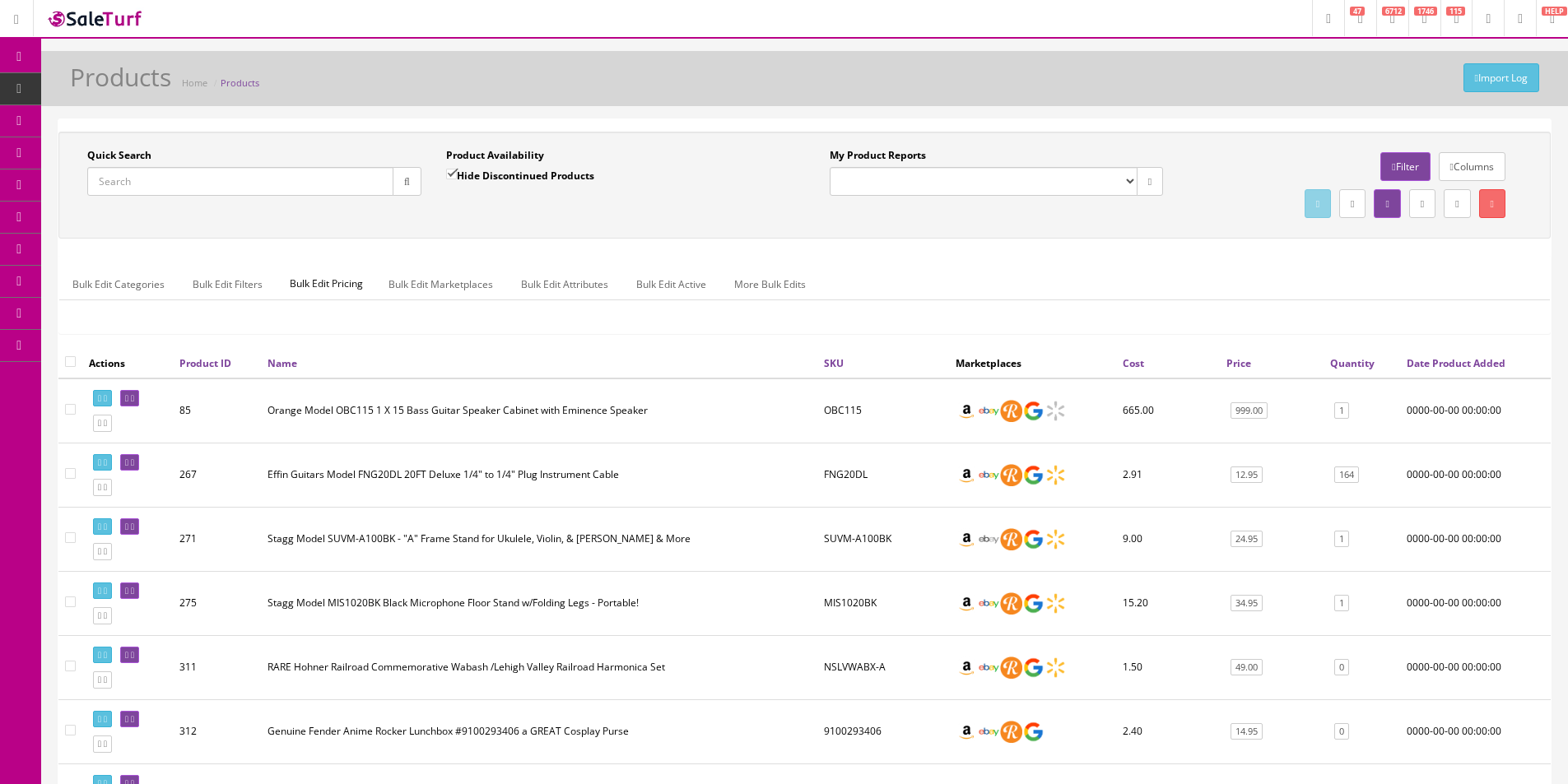
click at [900, 237] on div "Quick Search Date From Product Availability Hide Discontinued Products Date To …" at bounding box center [804, 185] width 1492 height 107
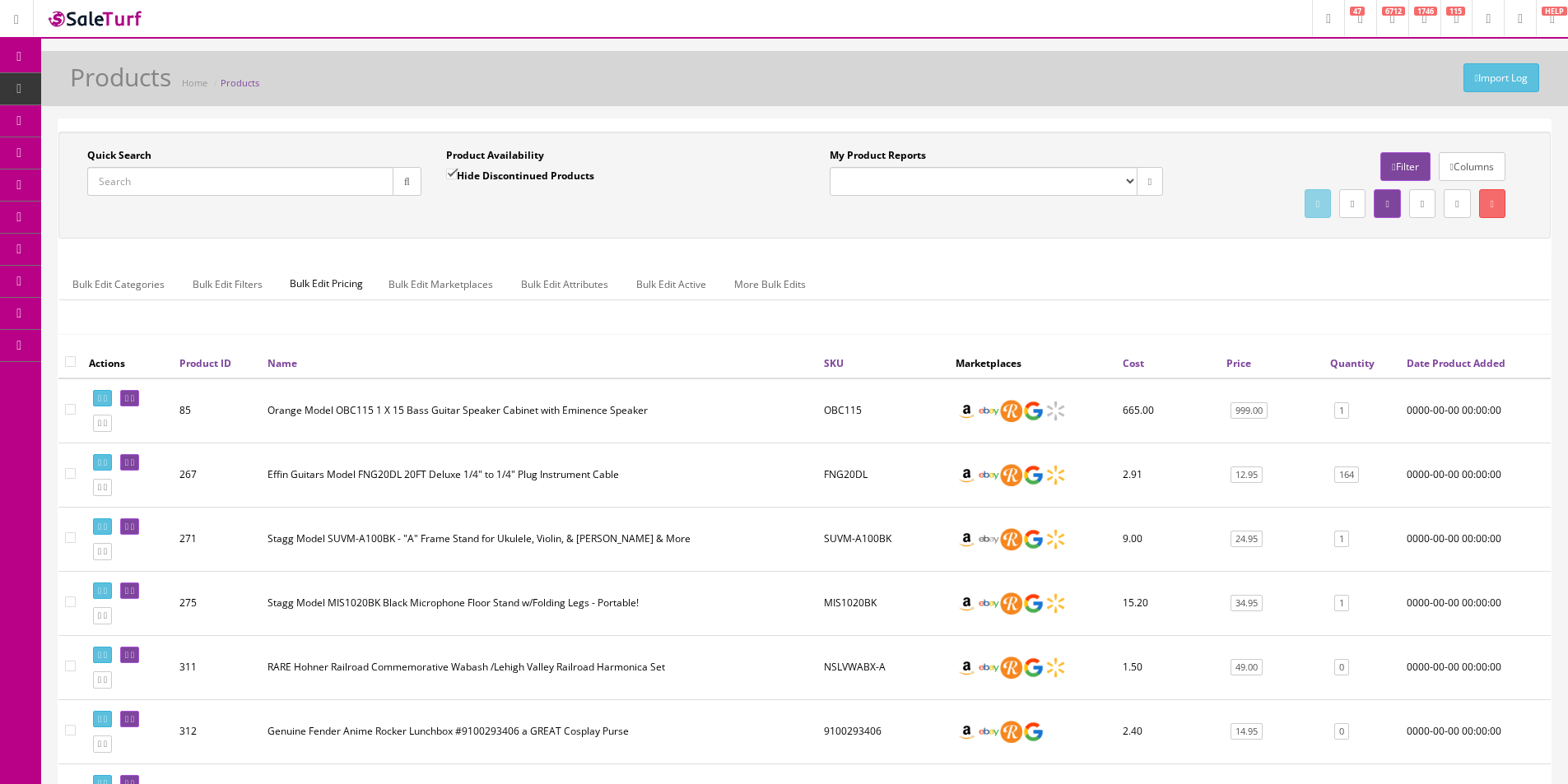
click at [900, 237] on div "Quick Search Date From Product Availability Hide Discontinued Products Date To …" at bounding box center [804, 185] width 1492 height 107
drag, startPoint x: 900, startPoint y: 237, endPoint x: 1058, endPoint y: 12, distance: 274.9
click at [900, 237] on div "Quick Search Date From Product Availability Hide Discontinued Products Date To …" at bounding box center [804, 185] width 1492 height 107
click at [94, 158] on icon at bounding box center [86, 152] width 17 height 14
click at [103, 193] on link "Order List" at bounding box center [128, 186] width 172 height 32
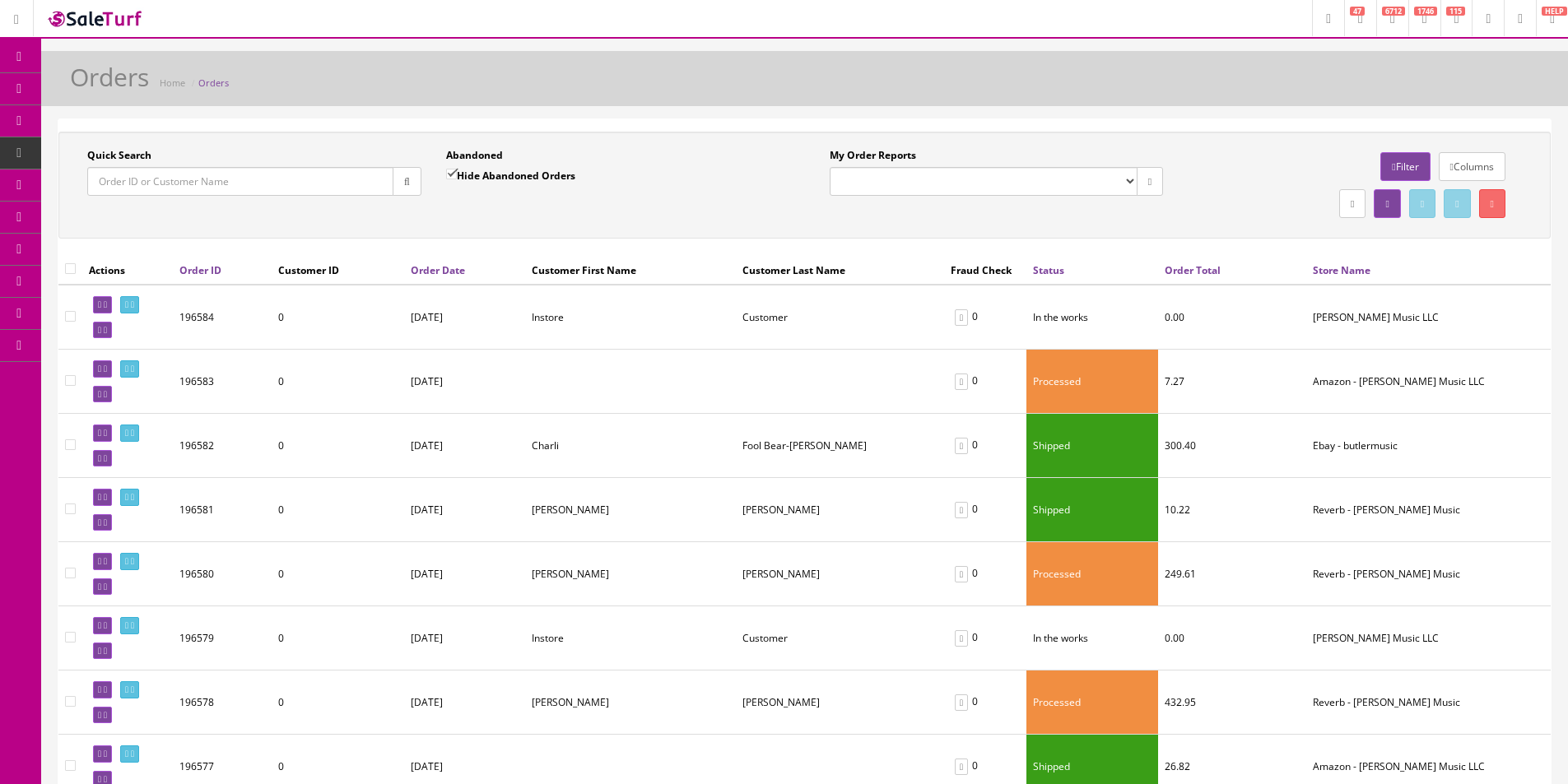
click at [366, 184] on input "Quick Search" at bounding box center [240, 182] width 306 height 29
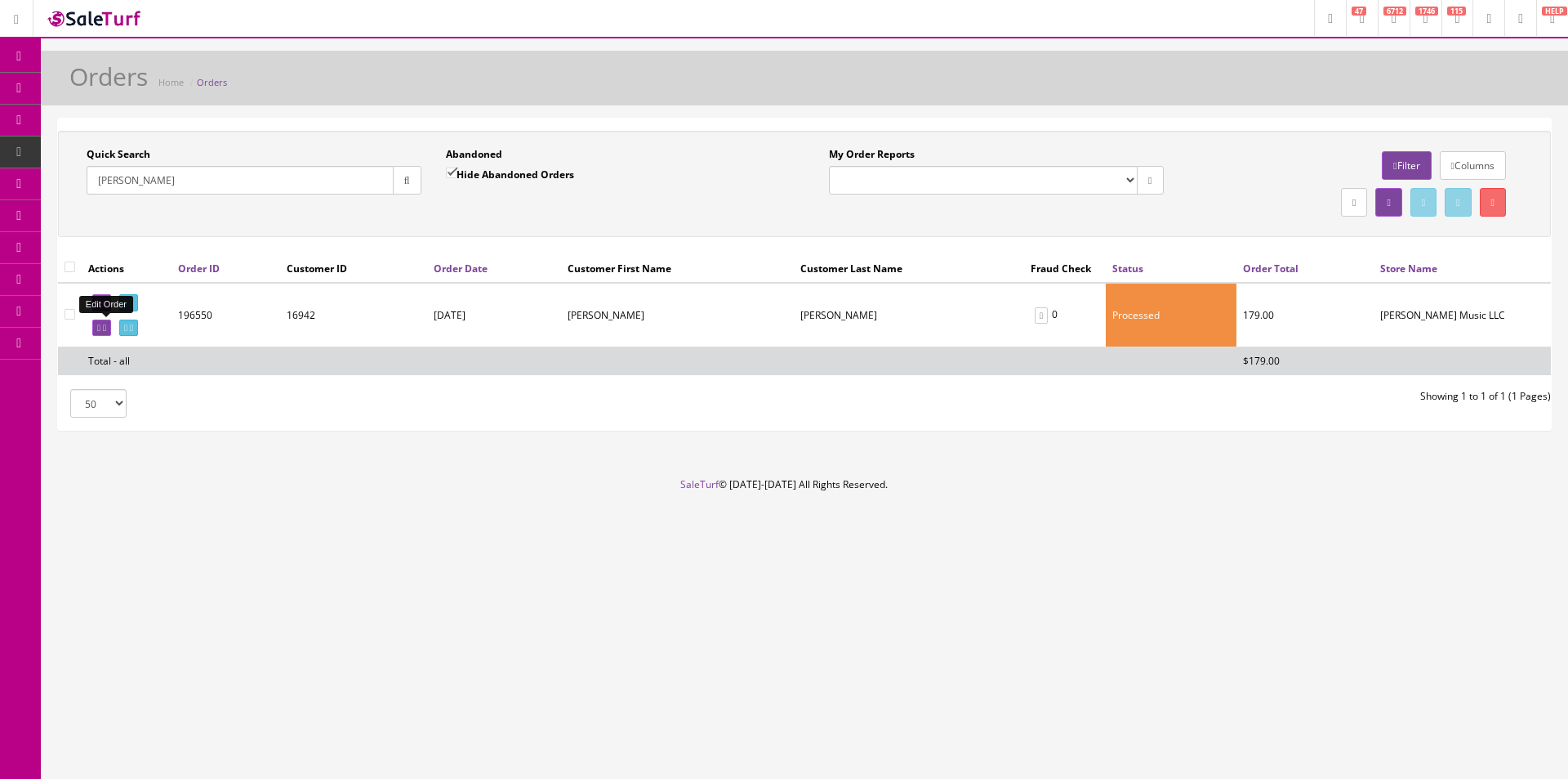
type input "Oleynik"
click at [98, 325] on icon at bounding box center [99, 328] width 3 height 9
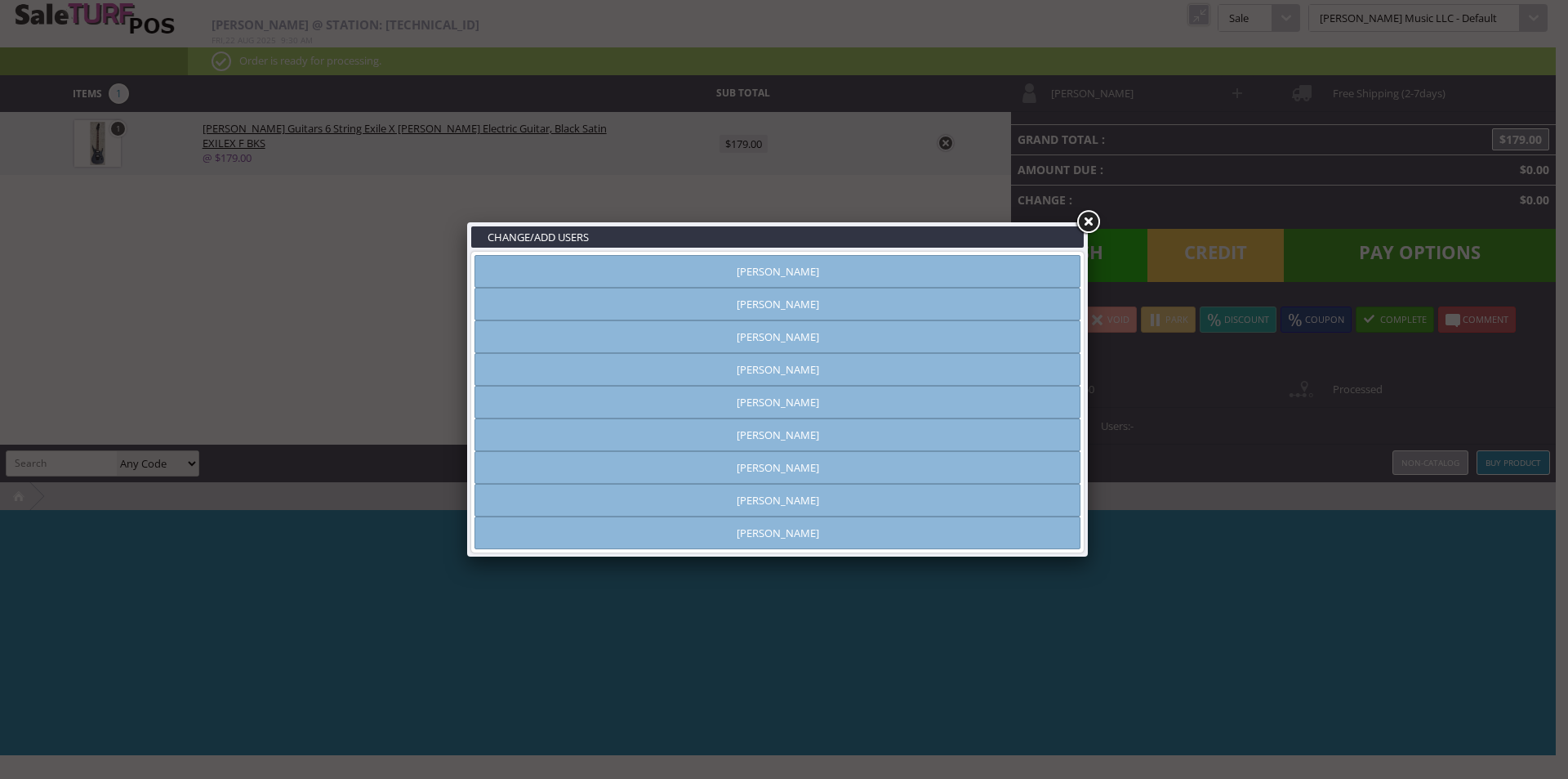
type input "[PERSON_NAME]"
click at [1089, 222] on link at bounding box center [1087, 222] width 29 height 29
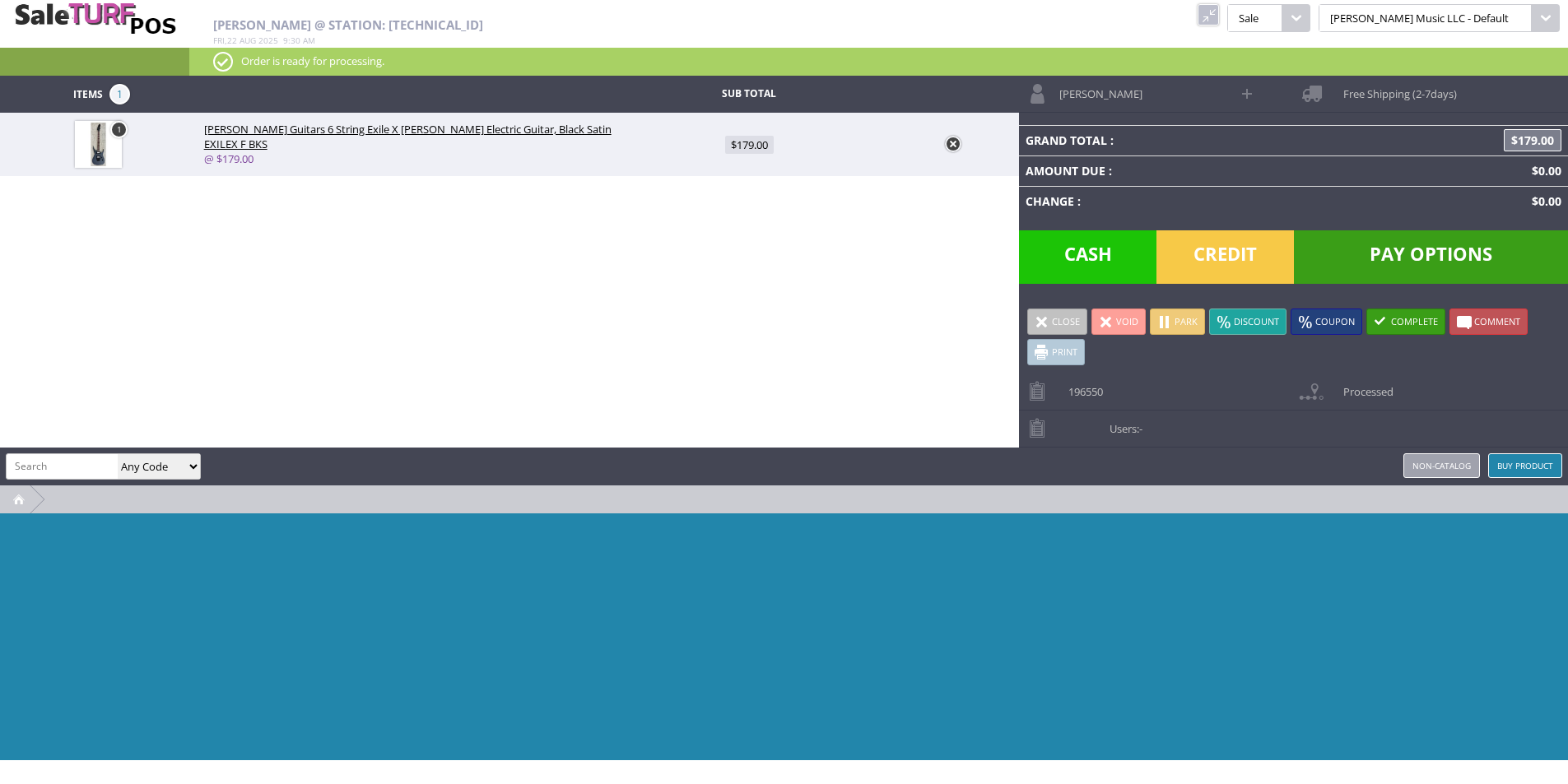
click at [71, 465] on input "search" at bounding box center [62, 466] width 111 height 24
click at [1219, 18] on link at bounding box center [1208, 14] width 21 height 21
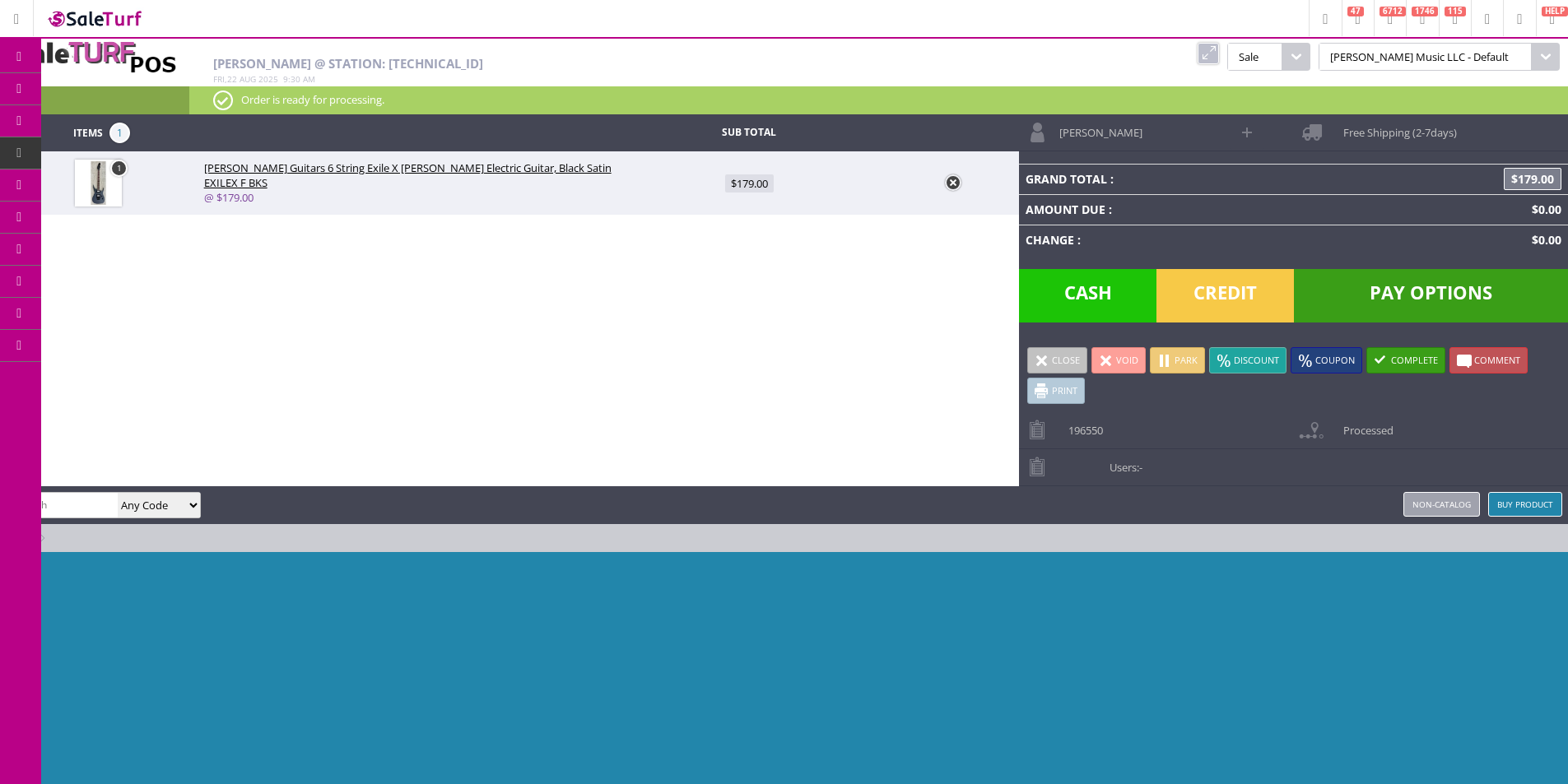
click at [249, 503] on div "Andy Gough Any Code SKU UPC EAN Name Model Buy Product Non-catalog" at bounding box center [784, 504] width 1568 height 38
drag, startPoint x: 249, startPoint y: 503, endPoint x: 227, endPoint y: 530, distance: 34.8
click at [227, 530] on div at bounding box center [784, 537] width 1568 height 28
click at [85, 507] on input "search" at bounding box center [62, 504] width 111 height 24
click at [85, 502] on input "search" at bounding box center [62, 504] width 111 height 24
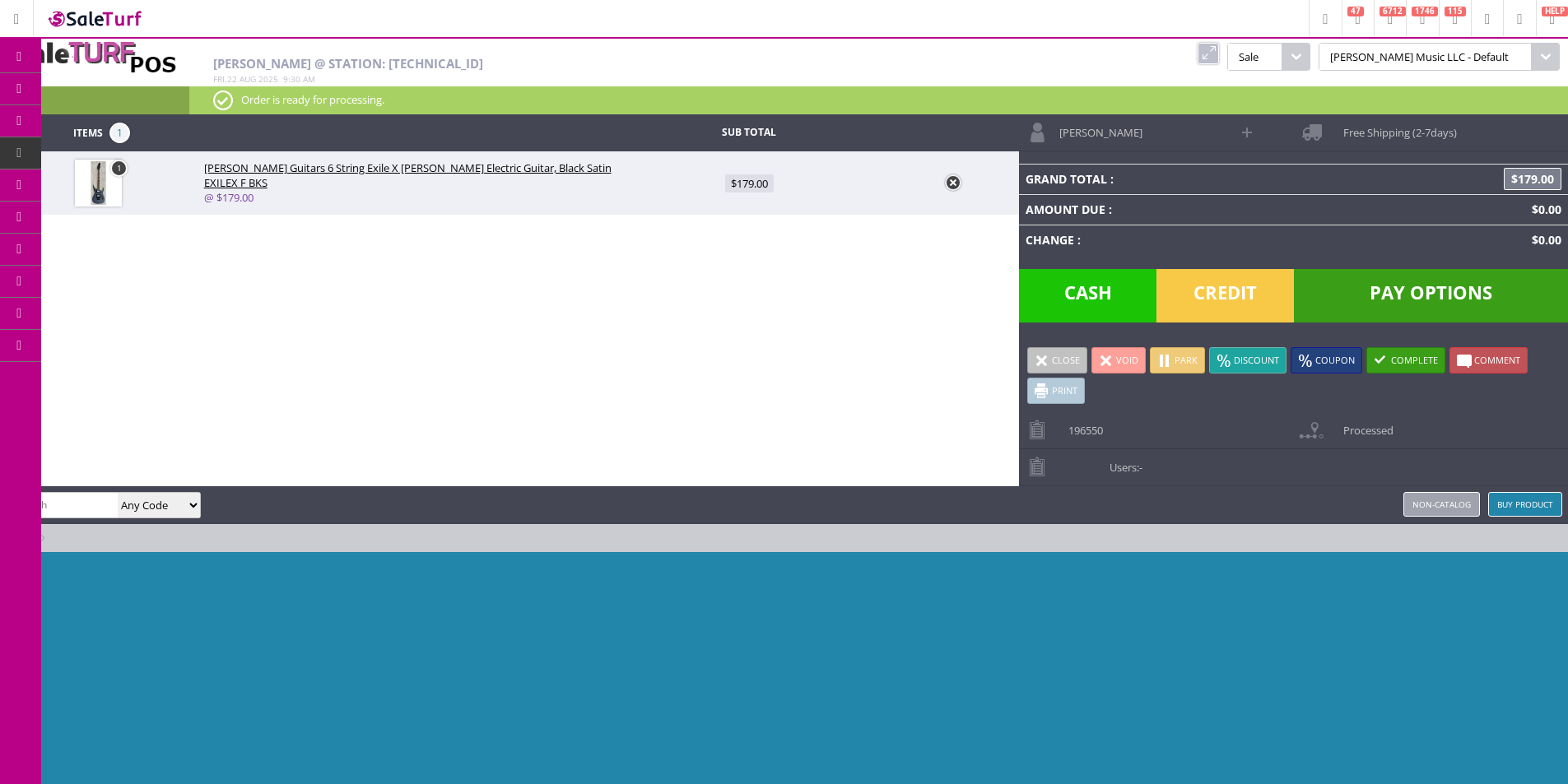
paste input "PS222405"
type input "PS222405"
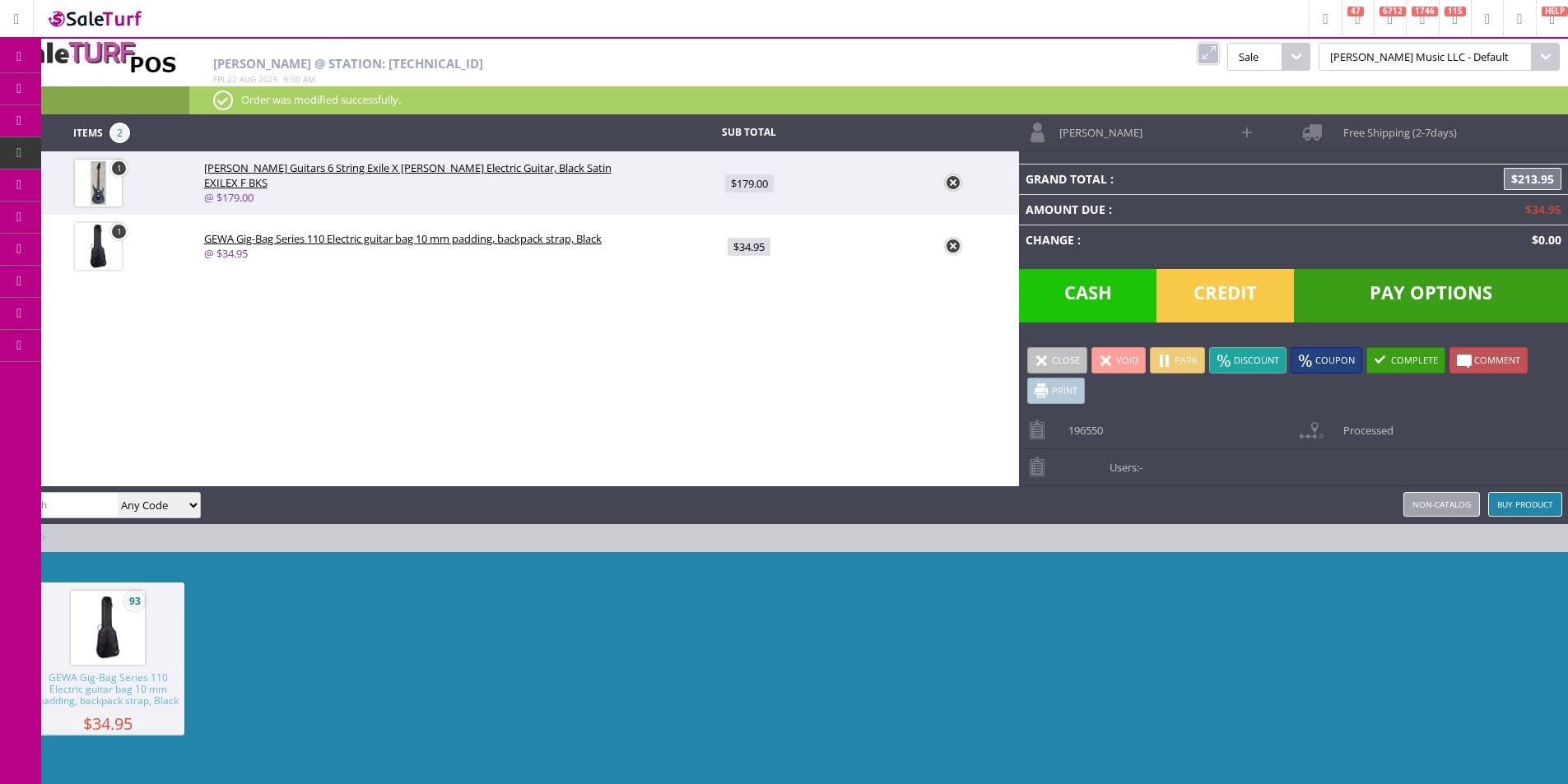
click at [746, 255] on span "$34.95" at bounding box center [749, 246] width 43 height 18
type input "34.95"
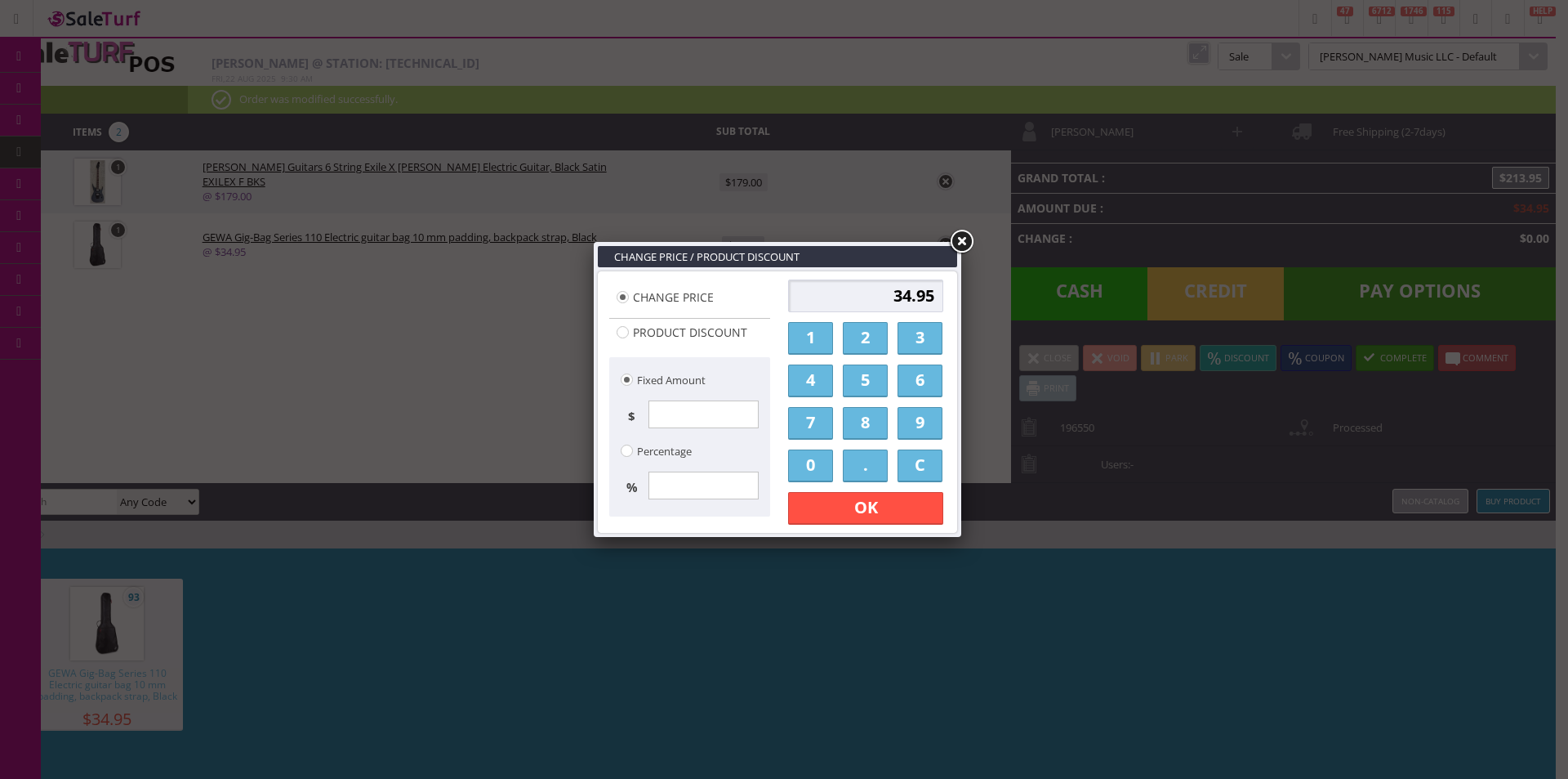
click at [848, 286] on input "34.95" at bounding box center [866, 295] width 155 height 33
type input "00"
click at [913, 518] on link "OK" at bounding box center [866, 508] width 155 height 33
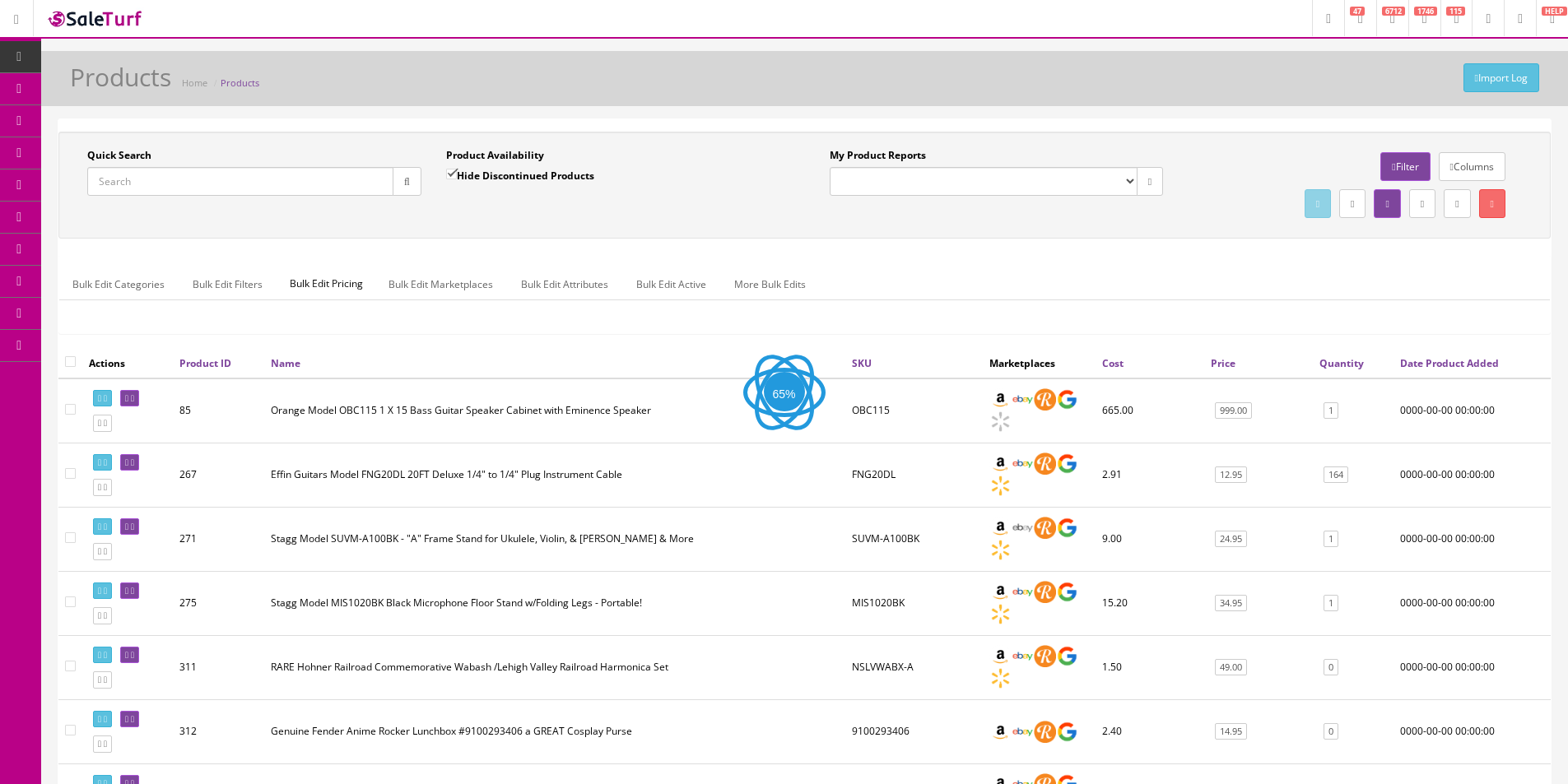
click at [316, 188] on input "Quick Search" at bounding box center [240, 182] width 306 height 29
click at [318, 180] on input "Quick Search" at bounding box center [240, 182] width 306 height 29
type input "GEWA"
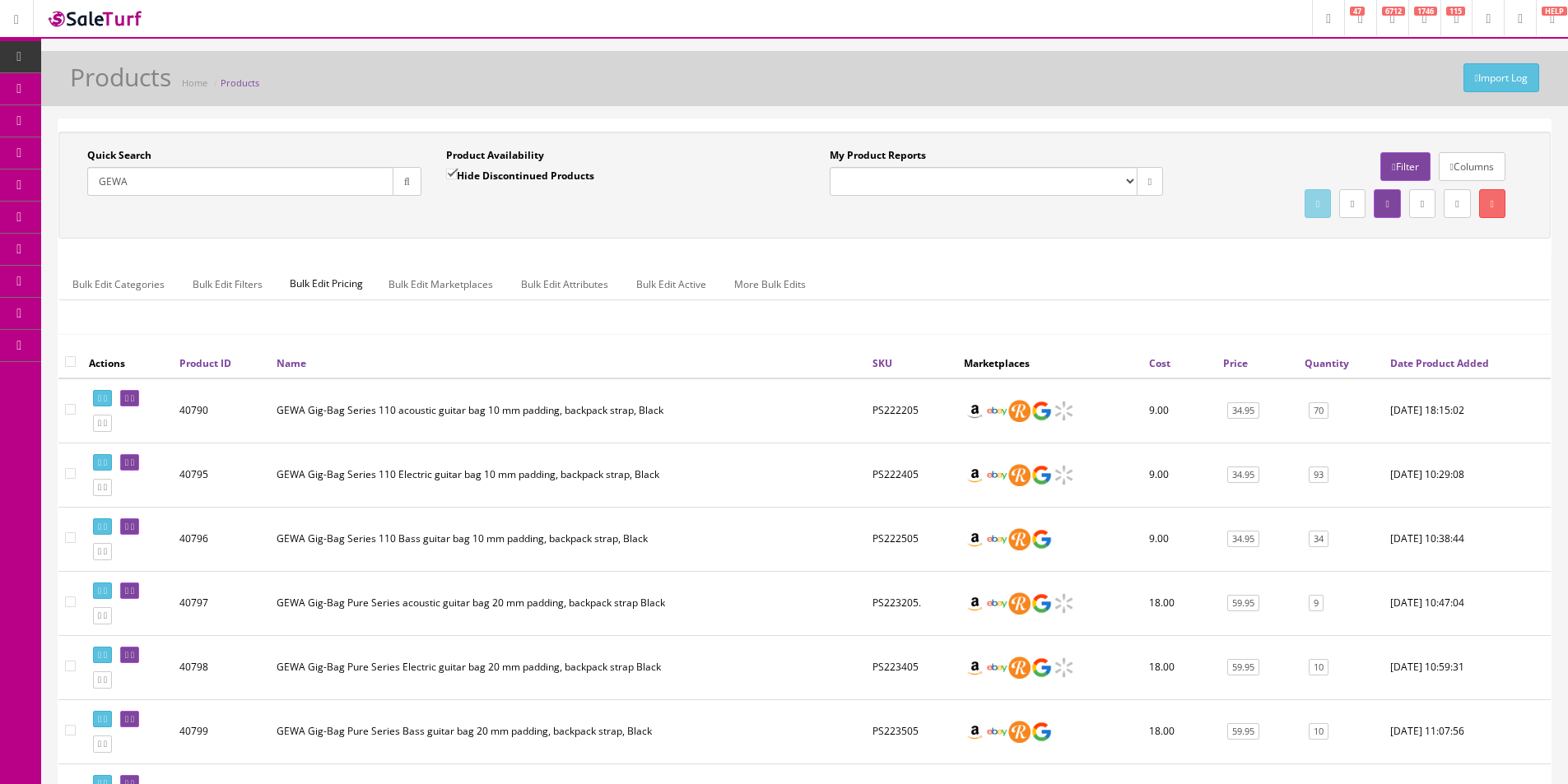
click at [515, 397] on td "GEWA Gig-Bag Series 110 acoustic guitar bag 10 mm padding, backpack strap, Black" at bounding box center [567, 411] width 596 height 65
click at [897, 472] on td "PS222405" at bounding box center [911, 475] width 91 height 64
copy td "PS222405"
click at [1095, 237] on div "Quick Search [GEOGRAPHIC_DATA] Date From Product Availability Hide Discontinued…" at bounding box center [804, 185] width 1492 height 107
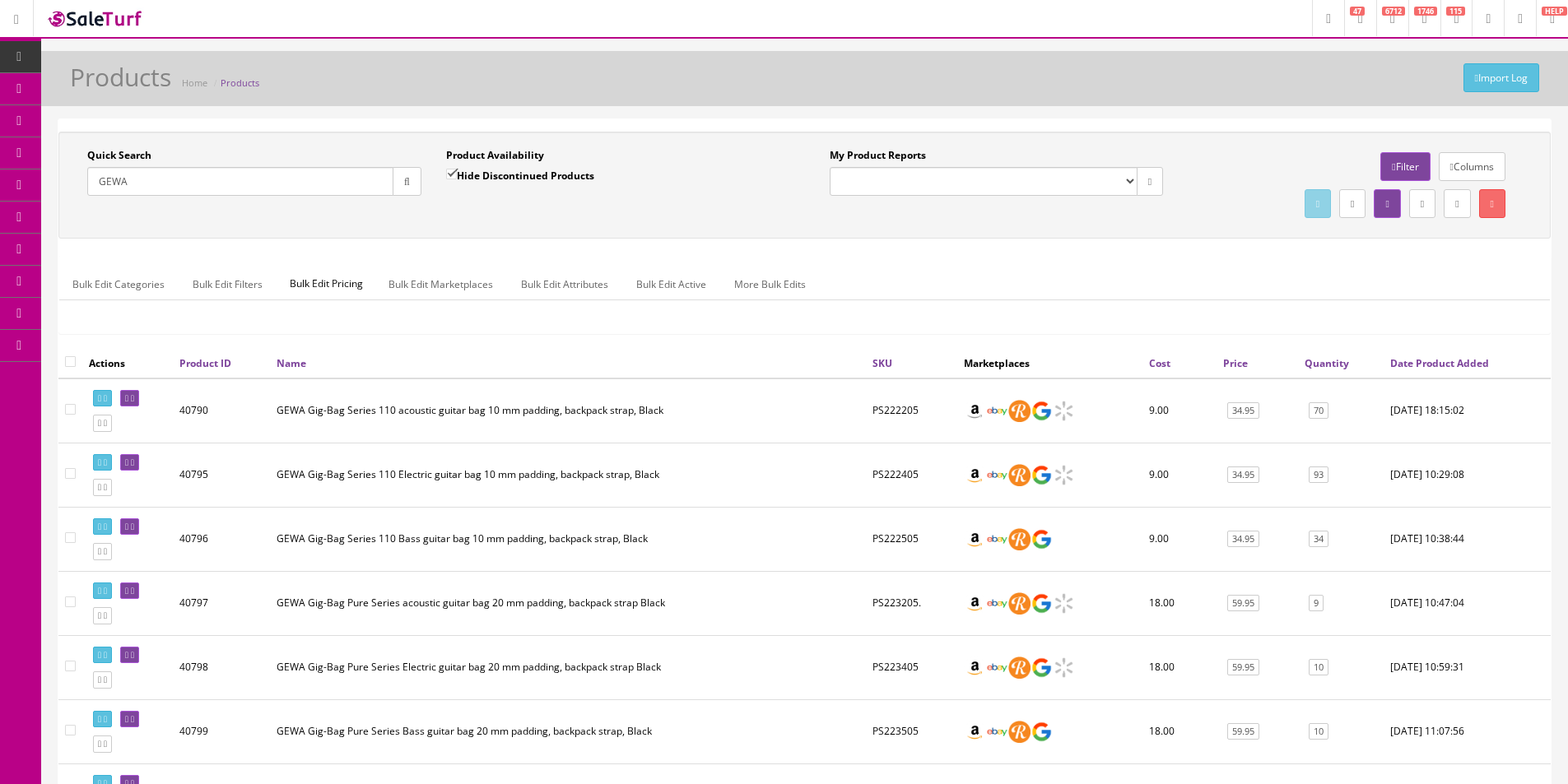
click at [1095, 237] on div "Quick Search [GEOGRAPHIC_DATA] Date From Product Availability Hide Discontinued…" at bounding box center [804, 185] width 1492 height 107
click at [811, 52] on div "Import Log Products Home Products" at bounding box center [805, 78] width 1527 height 55
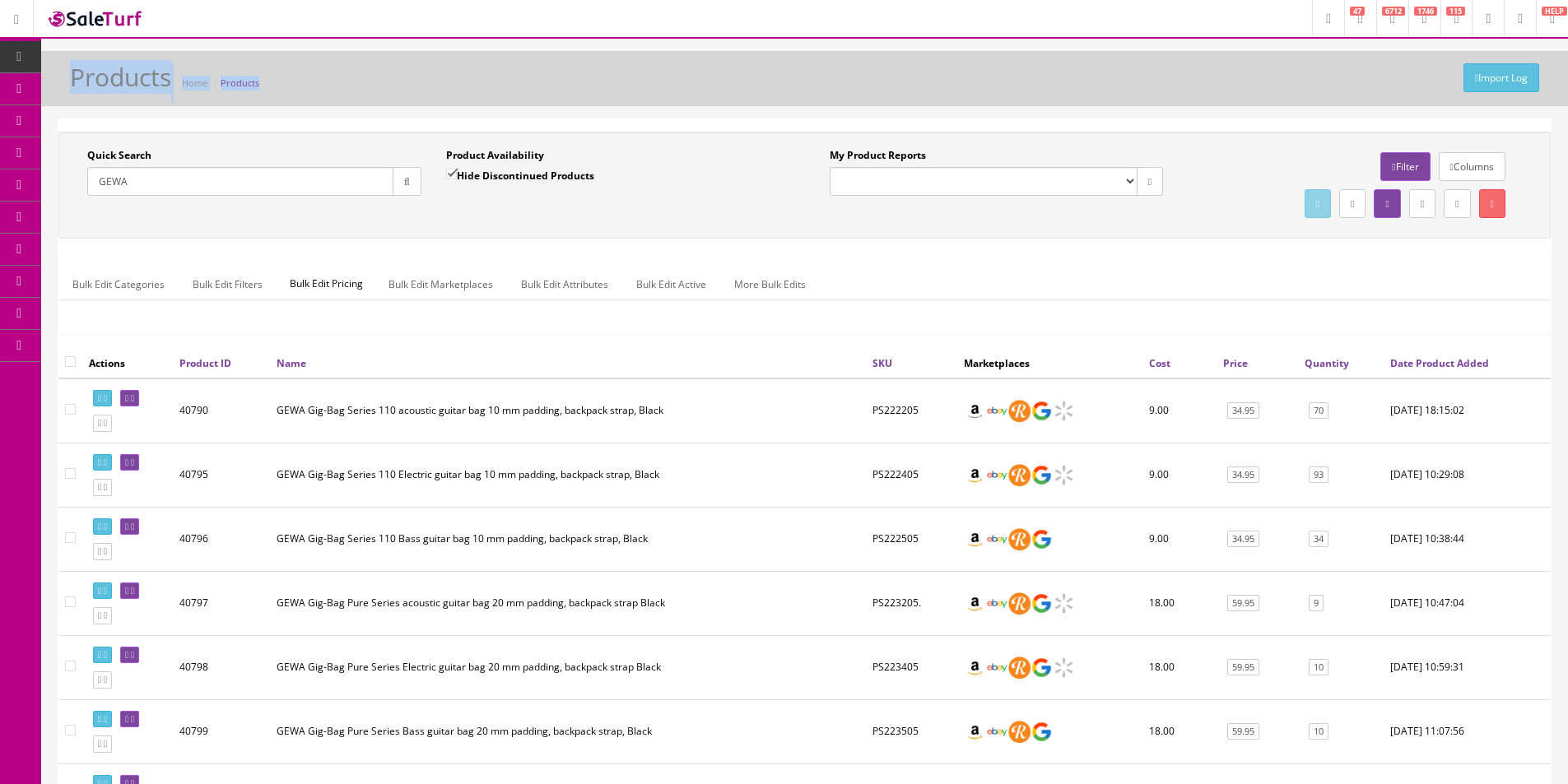
click at [811, 52] on div "Import Log Products Home Products" at bounding box center [805, 78] width 1527 height 55
click at [811, 51] on div "Import Log Products Home Products" at bounding box center [805, 78] width 1527 height 55
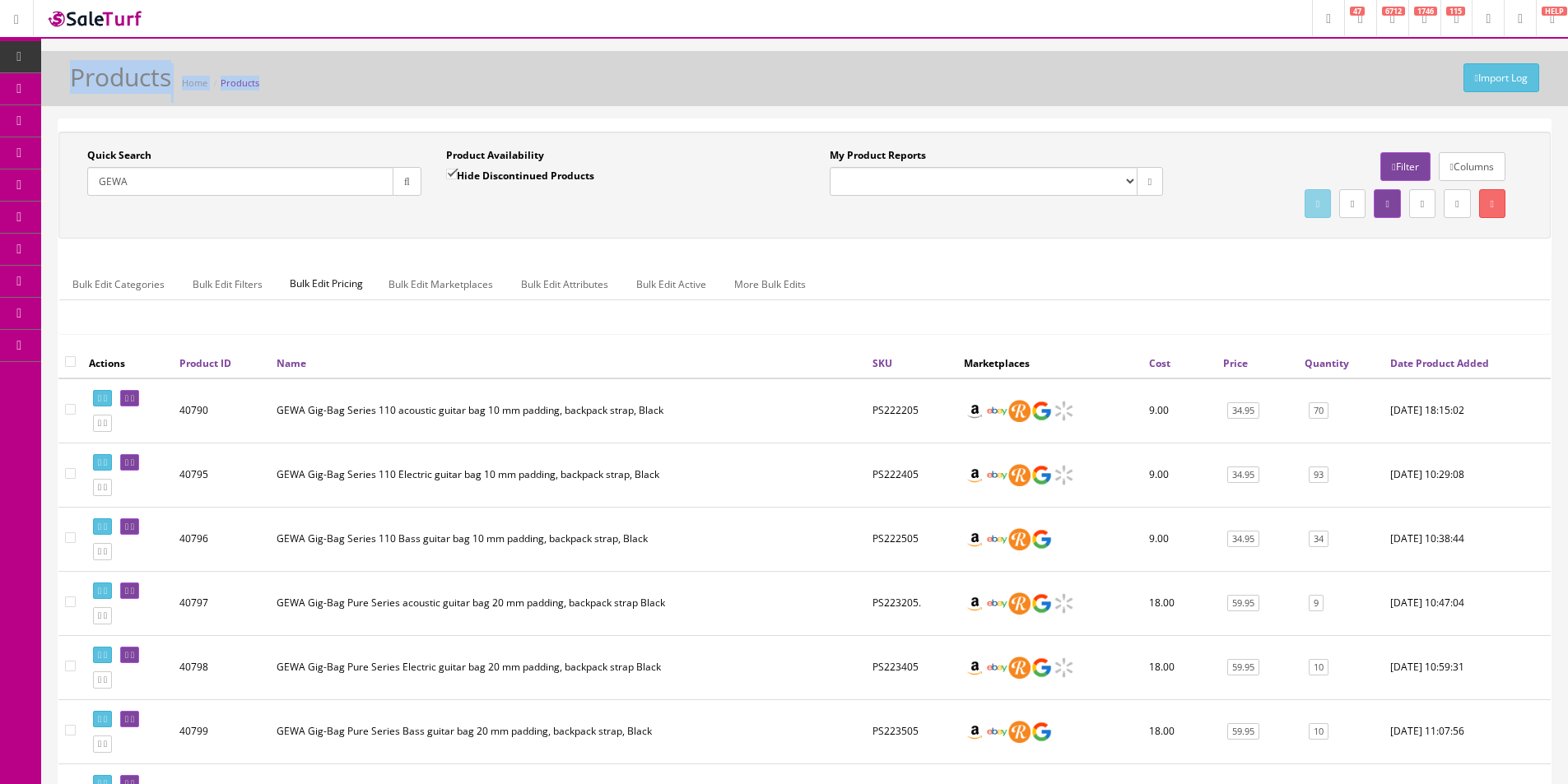
click at [811, 50] on div "Research Trends Trending on Ebay Google Trends Amazon Insights (Login Before Cl…" at bounding box center [784, 648] width 1568 height 1297
click at [655, 232] on div "Quick Search [GEOGRAPHIC_DATA] Date From Product Availability Hide Discontinued…" at bounding box center [804, 185] width 1492 height 107
